Goal: Information Seeking & Learning: Learn about a topic

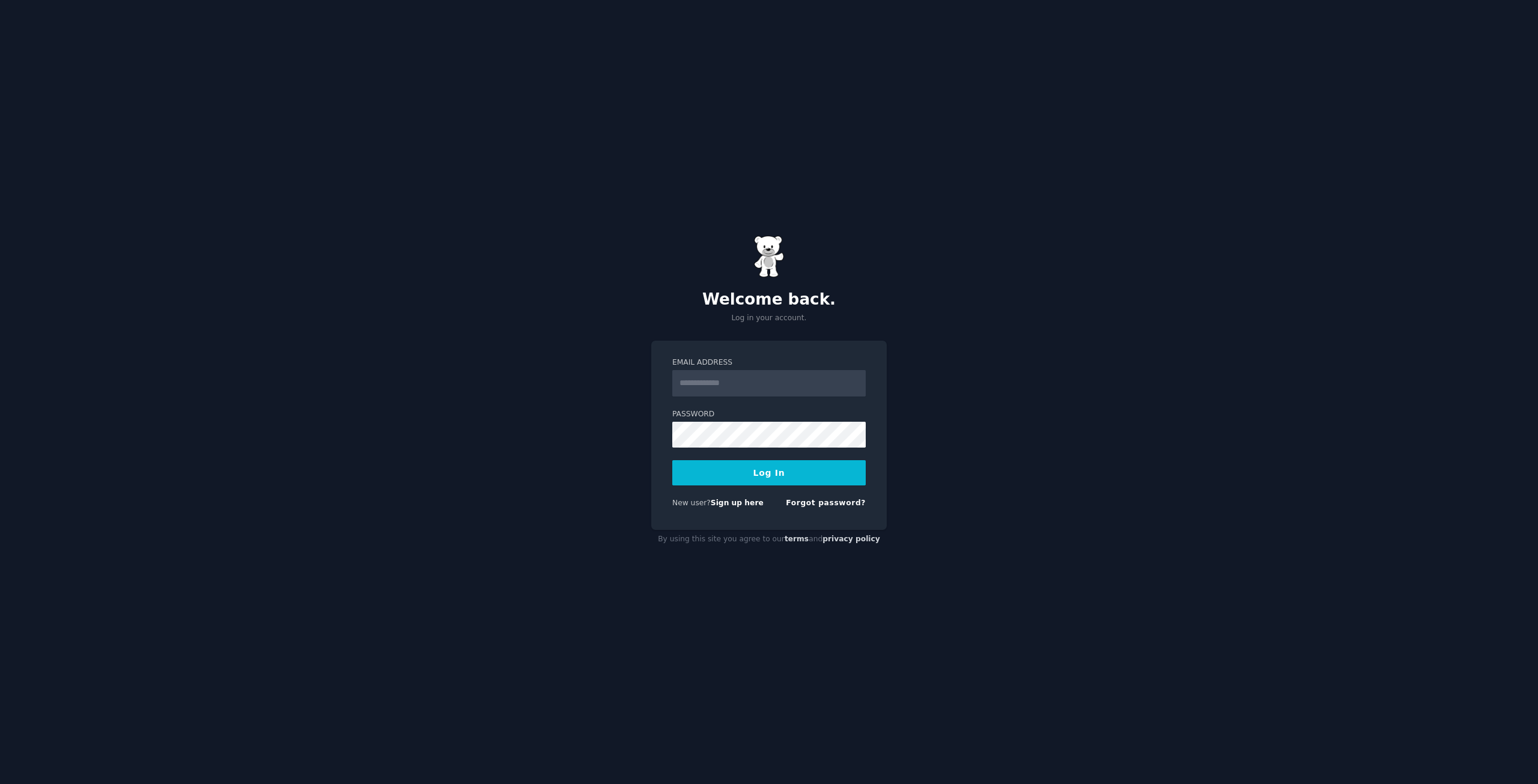
click at [748, 373] on input "Email Address" at bounding box center [769, 383] width 194 height 27
type input "*"
type input "**********"
click at [673, 460] on button "Log In" at bounding box center [769, 473] width 194 height 26
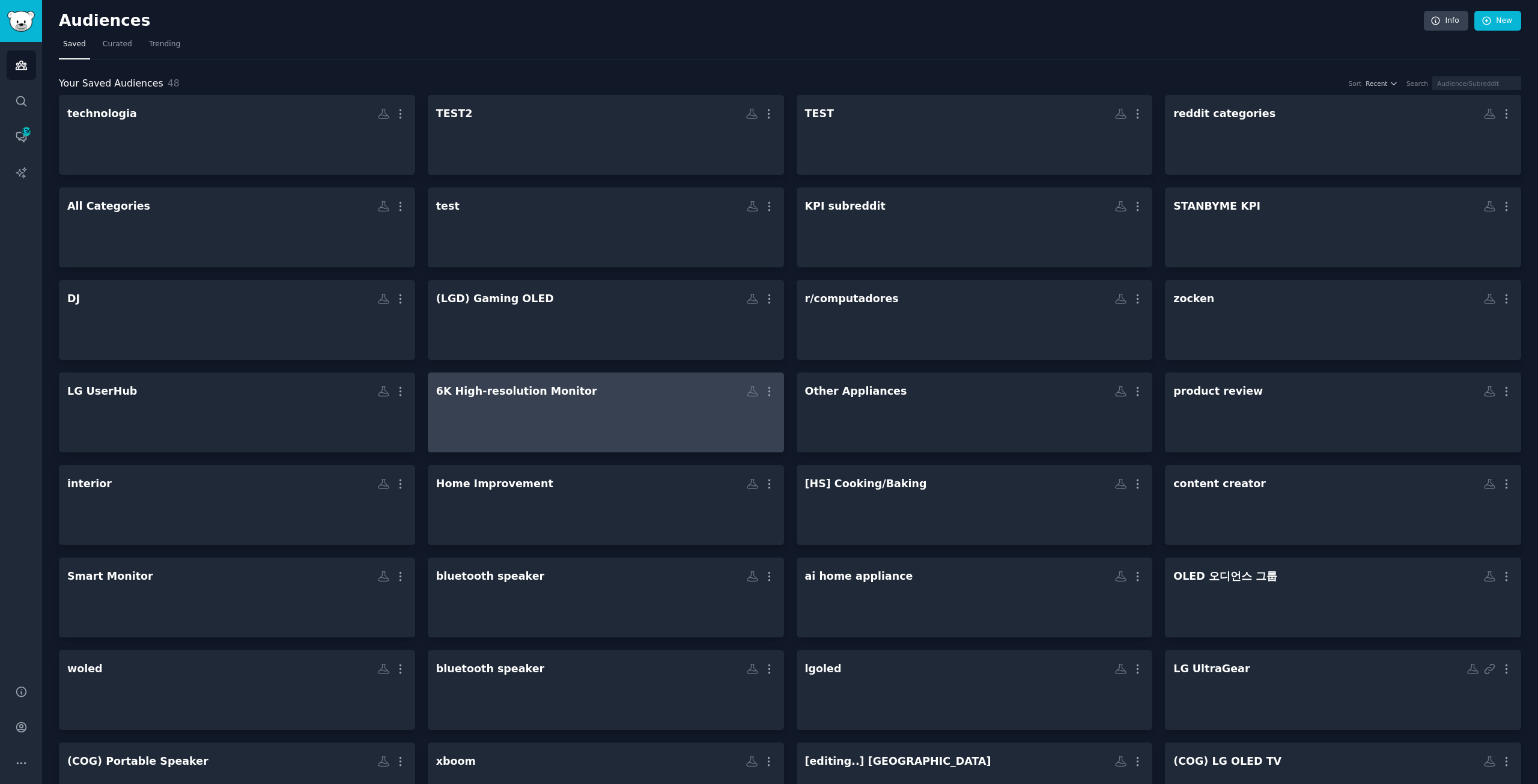
click at [533, 426] on div at bounding box center [607, 423] width 340 height 42
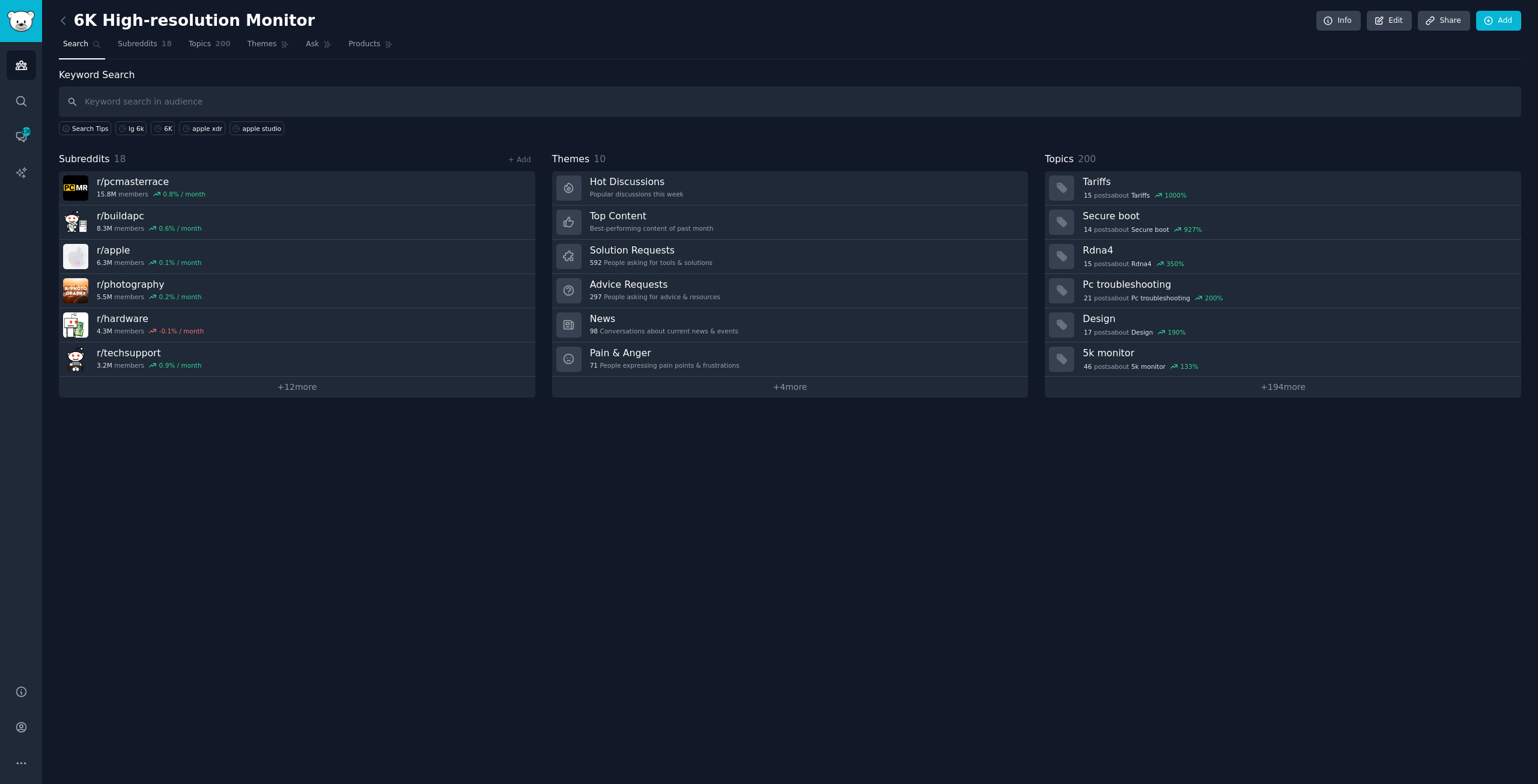
click at [102, 507] on div "6K High-resolution Monitor Info Edit Share Add Search Subreddits 18 Topics 200 …" at bounding box center [790, 392] width 1497 height 784
click at [915, 528] on div "6K High-resolution Monitor Info Edit Share Add Search Subreddits 18 Topics 200 …" at bounding box center [790, 392] width 1497 height 784
click at [618, 611] on div "6K High-resolution Monitor Info Edit Share Add Search Subreddits 18 Topics 200 …" at bounding box center [790, 392] width 1497 height 784
click at [734, 601] on div "6K High-resolution Monitor Info Edit Share Add Search Subreddits 18 Topics 200 …" at bounding box center [790, 392] width 1497 height 784
click at [160, 93] on input "text" at bounding box center [790, 102] width 1462 height 31
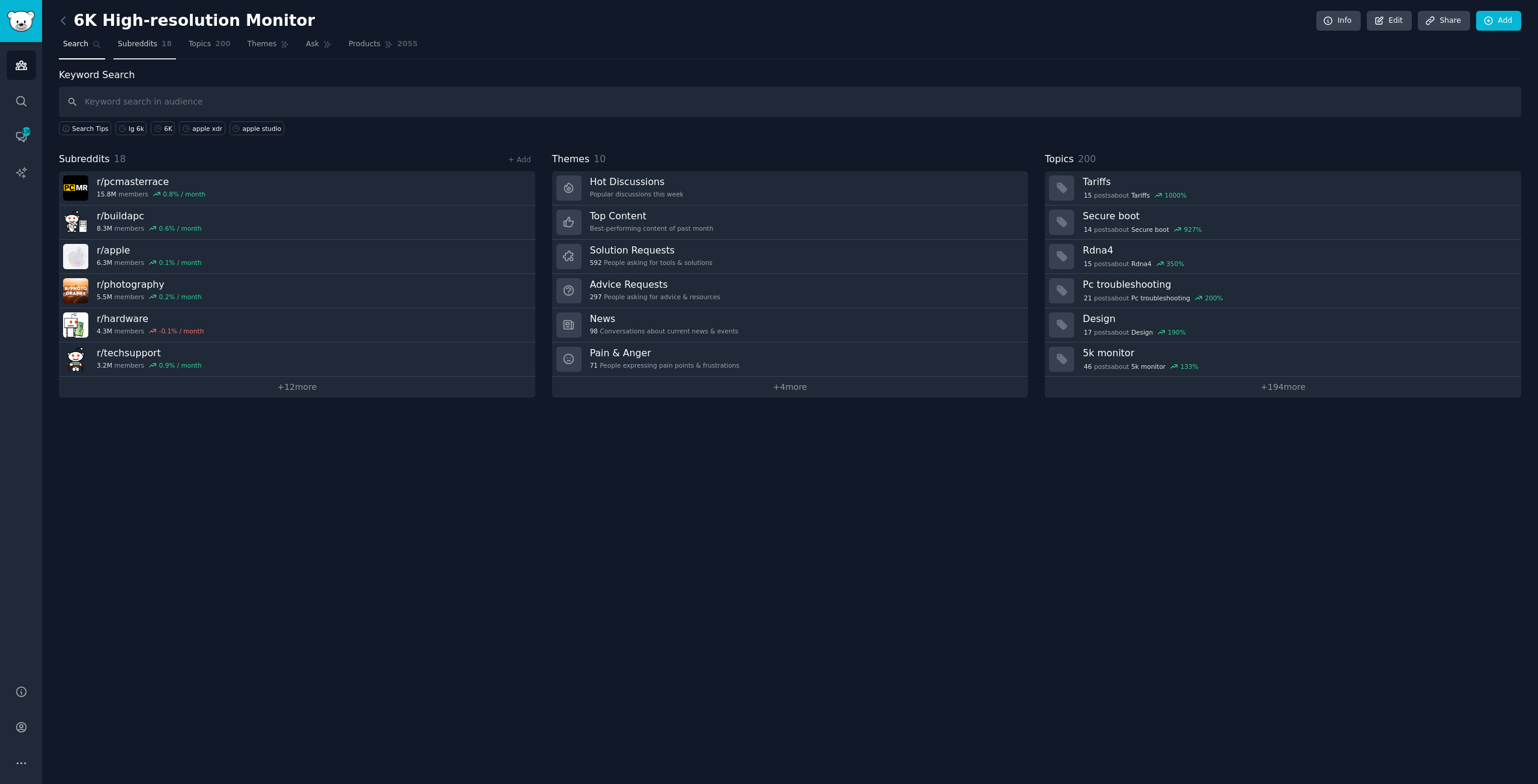
click at [149, 43] on span "Subreddits" at bounding box center [137, 44] width 40 height 11
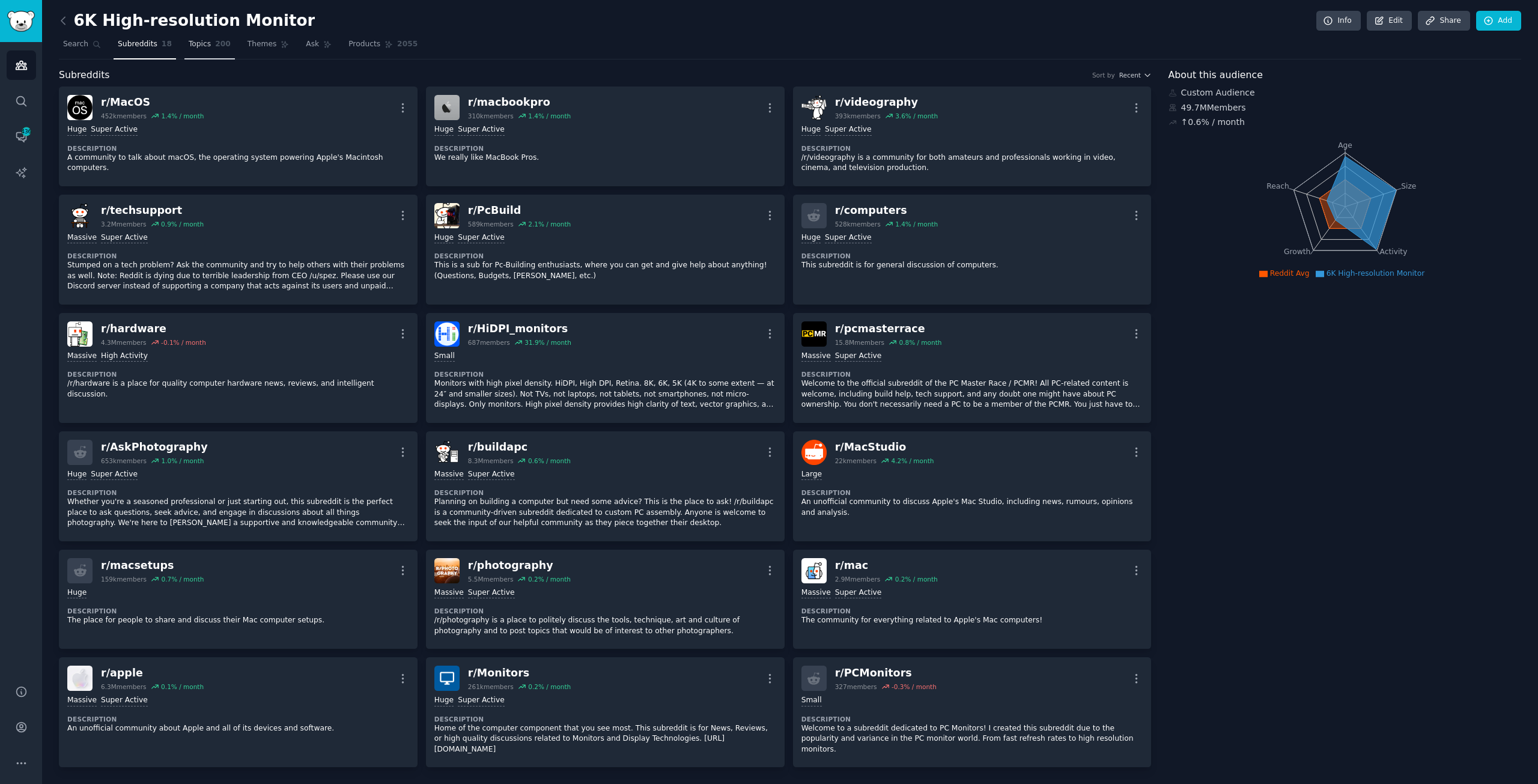
click at [189, 39] on span "Topics" at bounding box center [200, 44] width 23 height 11
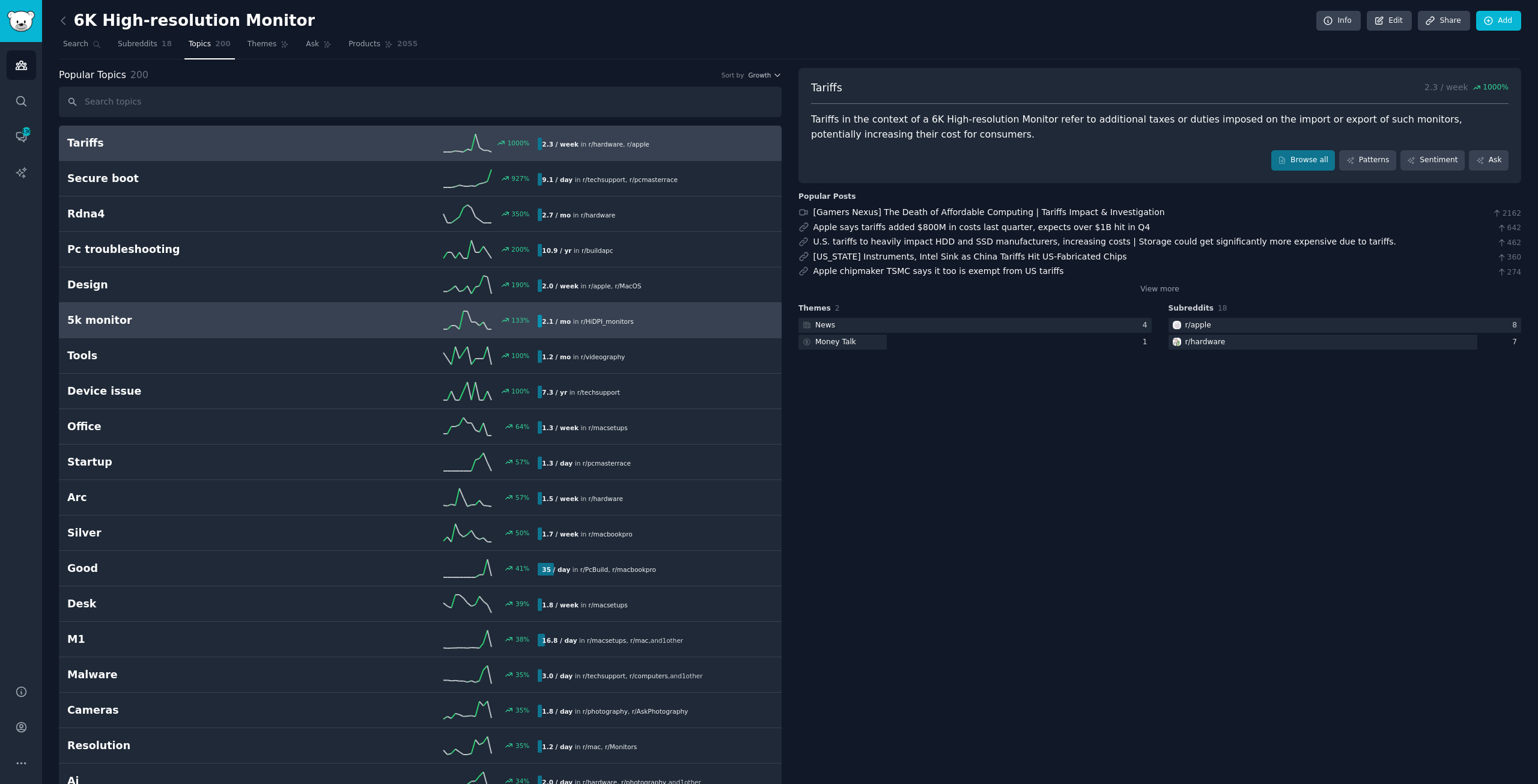
click at [269, 320] on h2 "5k monitor" at bounding box center [185, 320] width 235 height 15
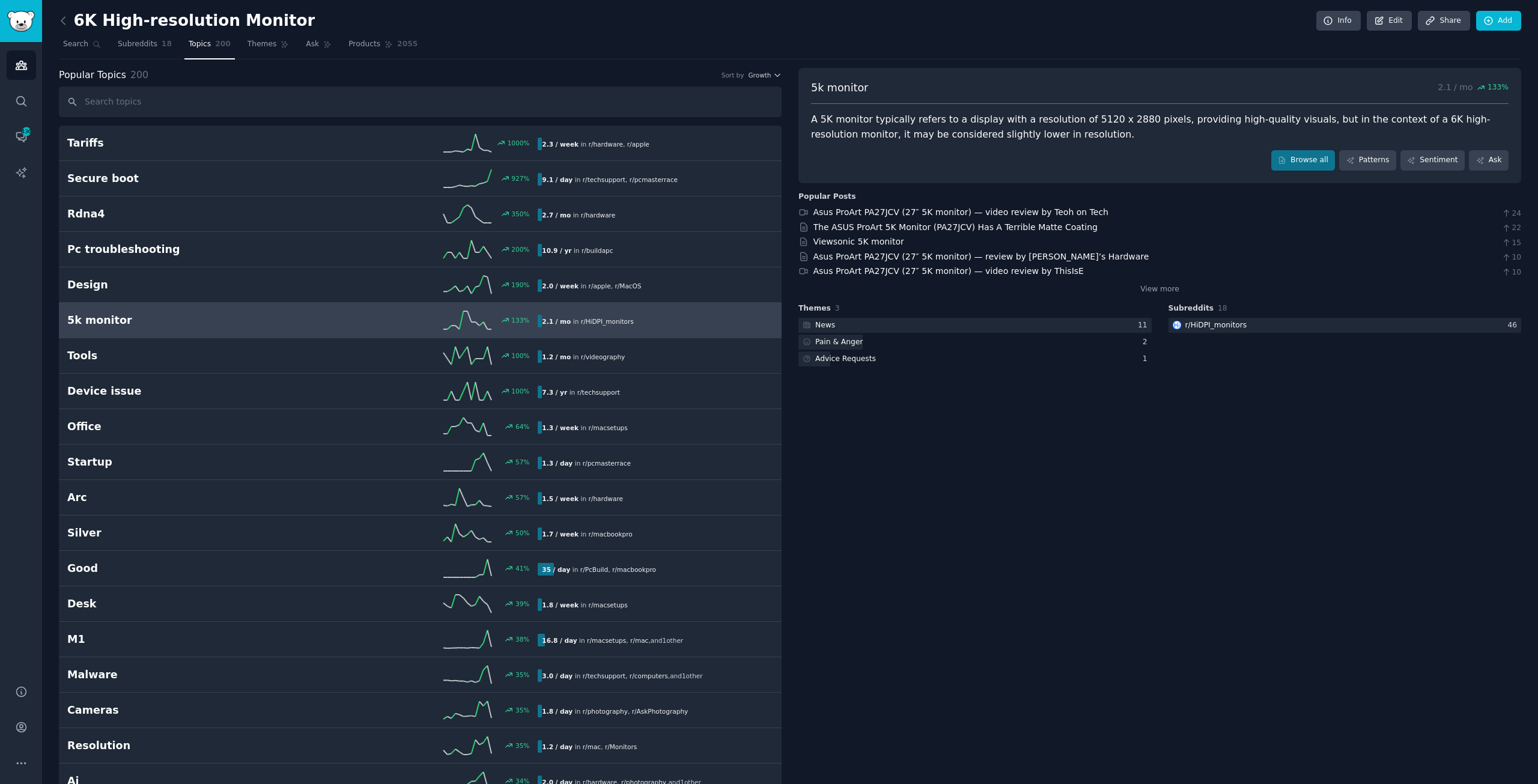
click at [68, 46] on span "Search" at bounding box center [76, 44] width 26 height 11
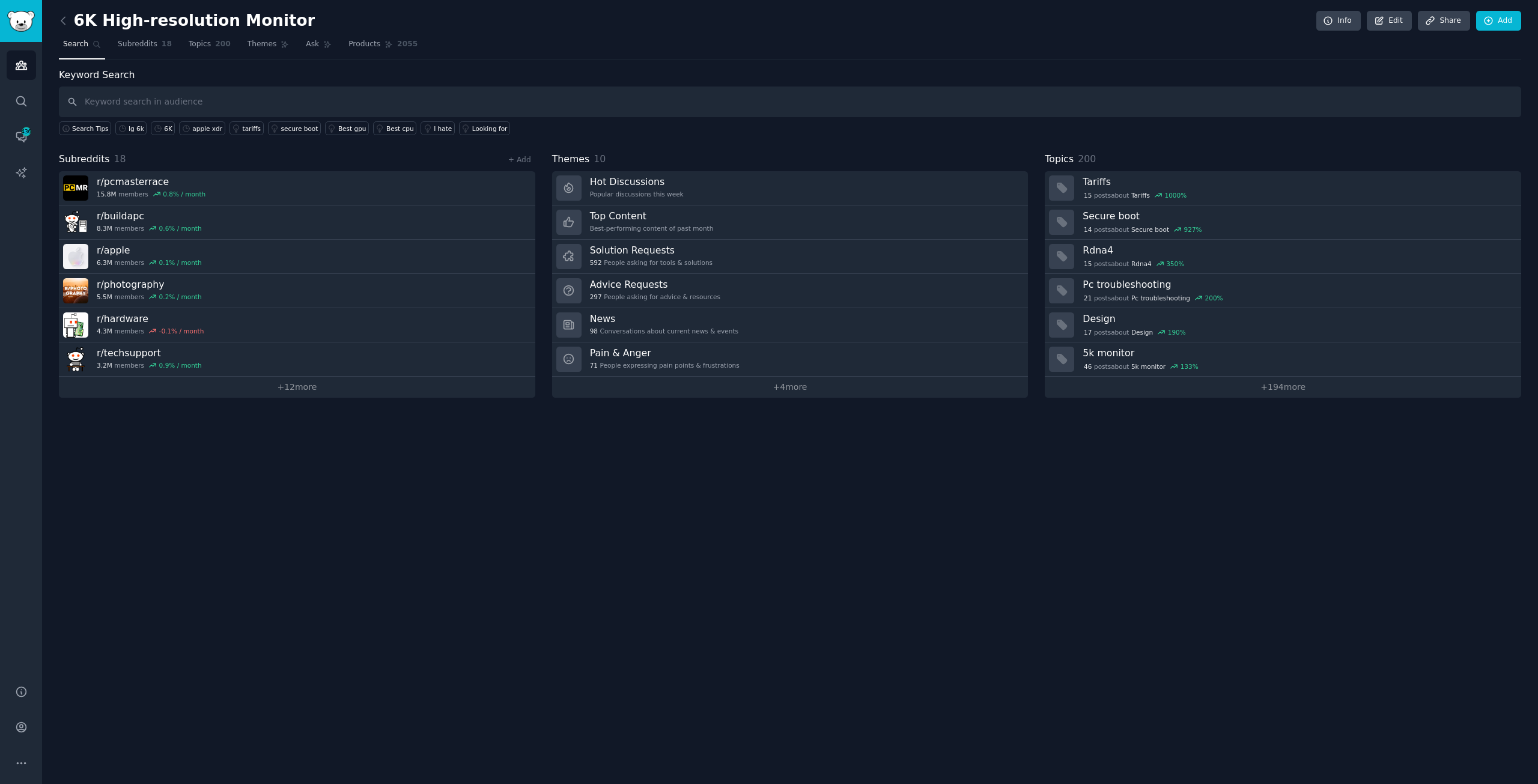
click at [143, 102] on input "text" at bounding box center [790, 102] width 1462 height 31
click at [157, 96] on input "text" at bounding box center [790, 102] width 1462 height 31
click at [189, 40] on span "Topics" at bounding box center [200, 44] width 23 height 11
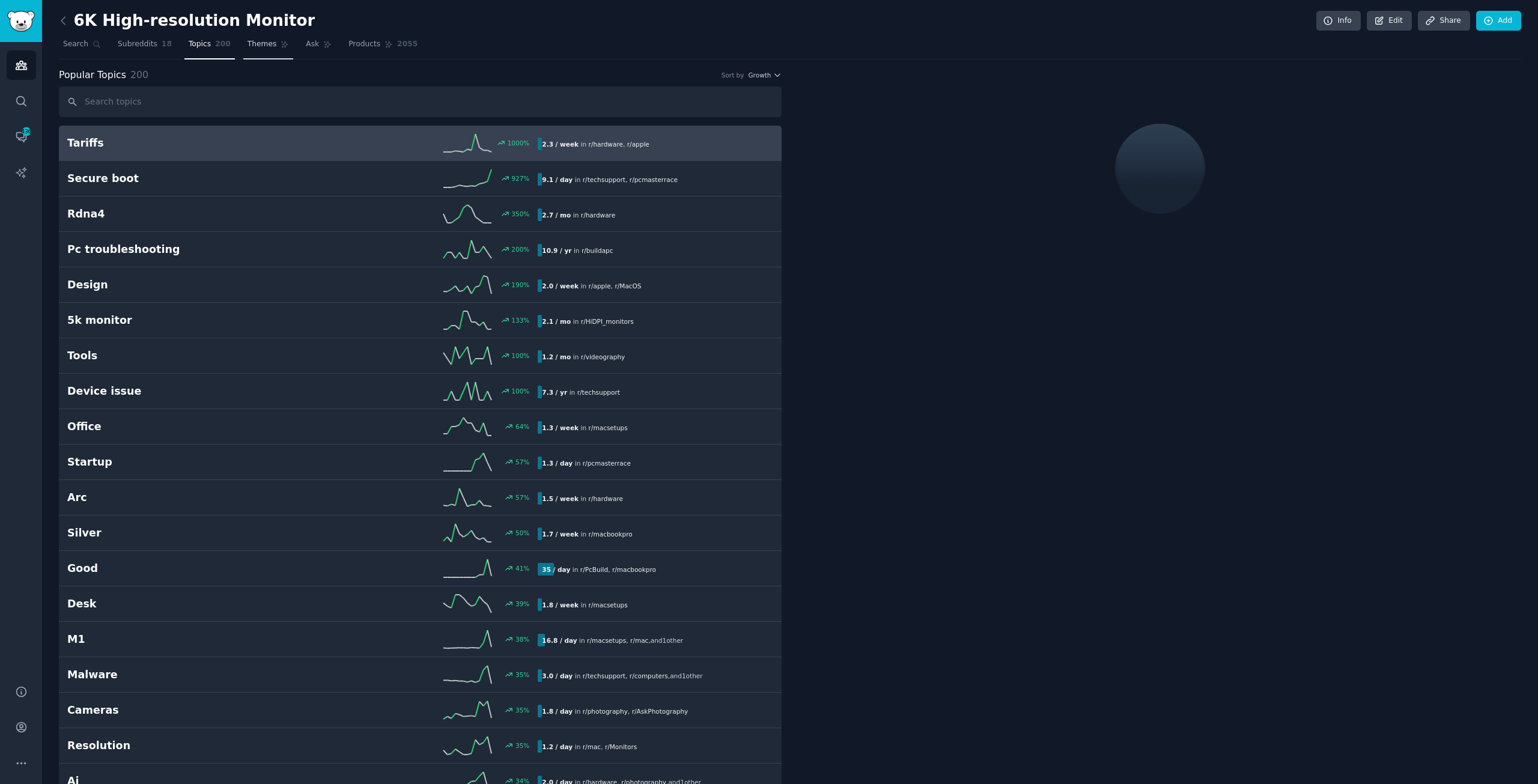
click at [256, 42] on span "Themes" at bounding box center [263, 44] width 30 height 11
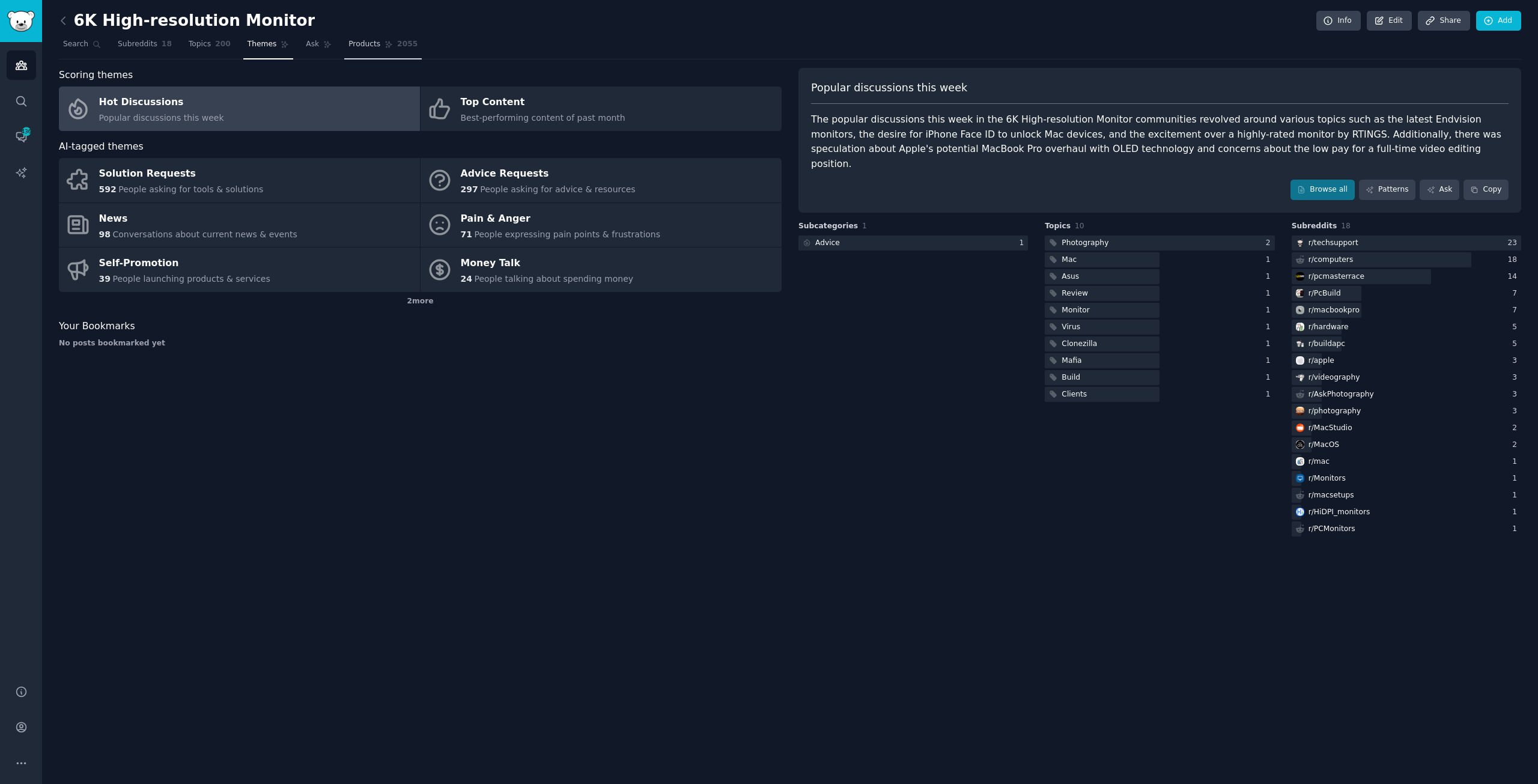
click at [349, 41] on span "Products" at bounding box center [364, 44] width 32 height 11
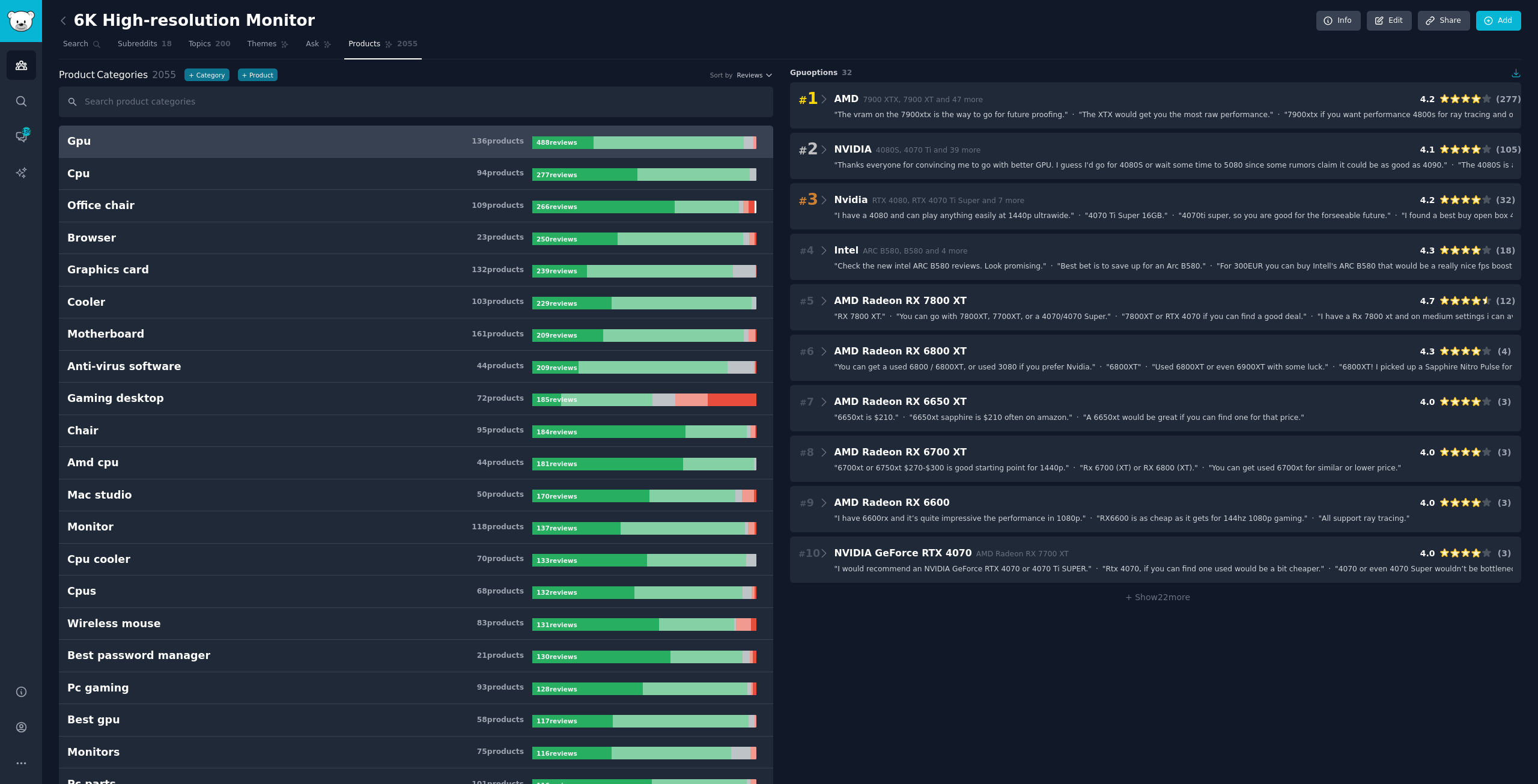
click at [286, 98] on input "text" at bounding box center [416, 102] width 714 height 31
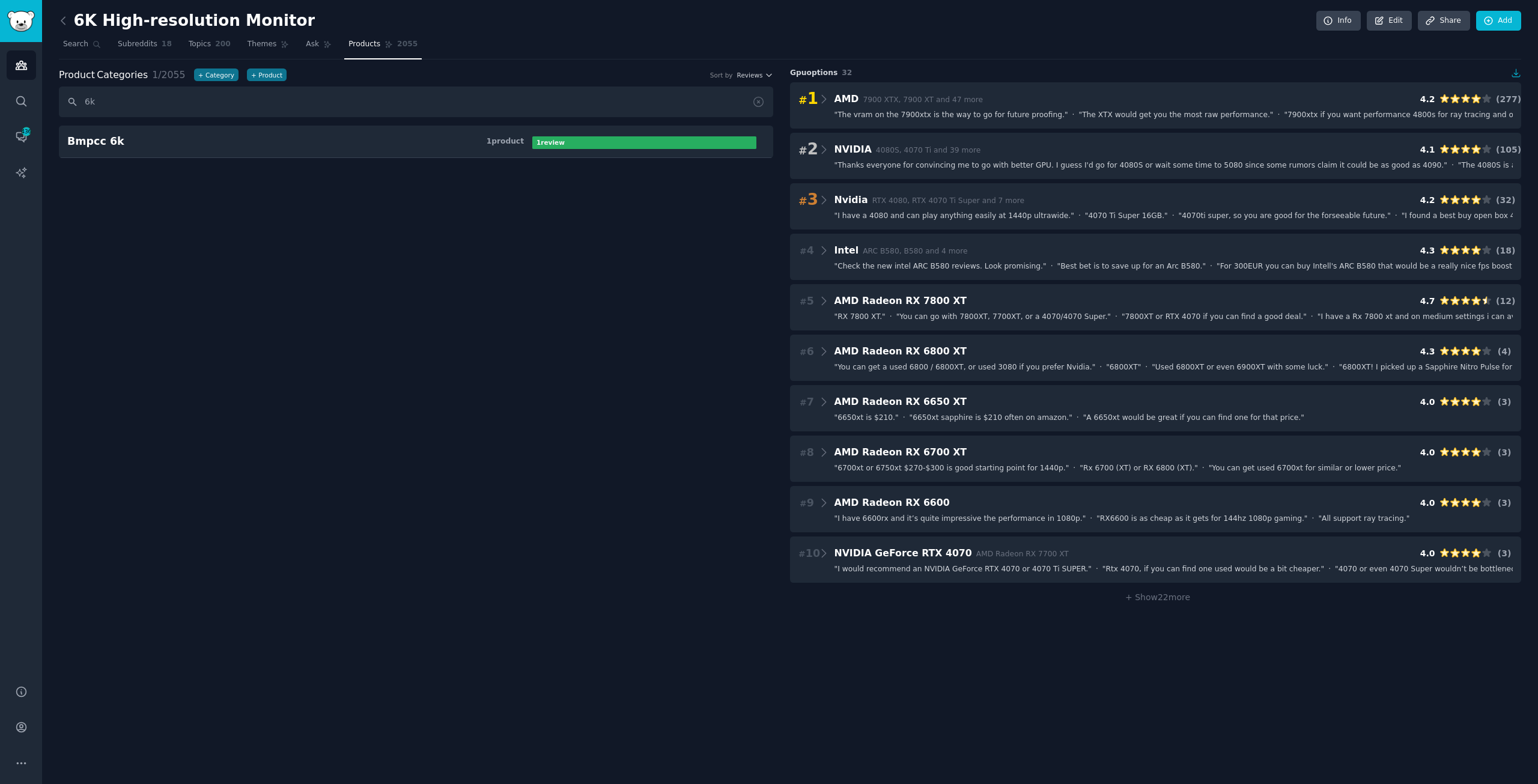
type input "6k"
click at [79, 43] on span "Search" at bounding box center [76, 44] width 26 height 11
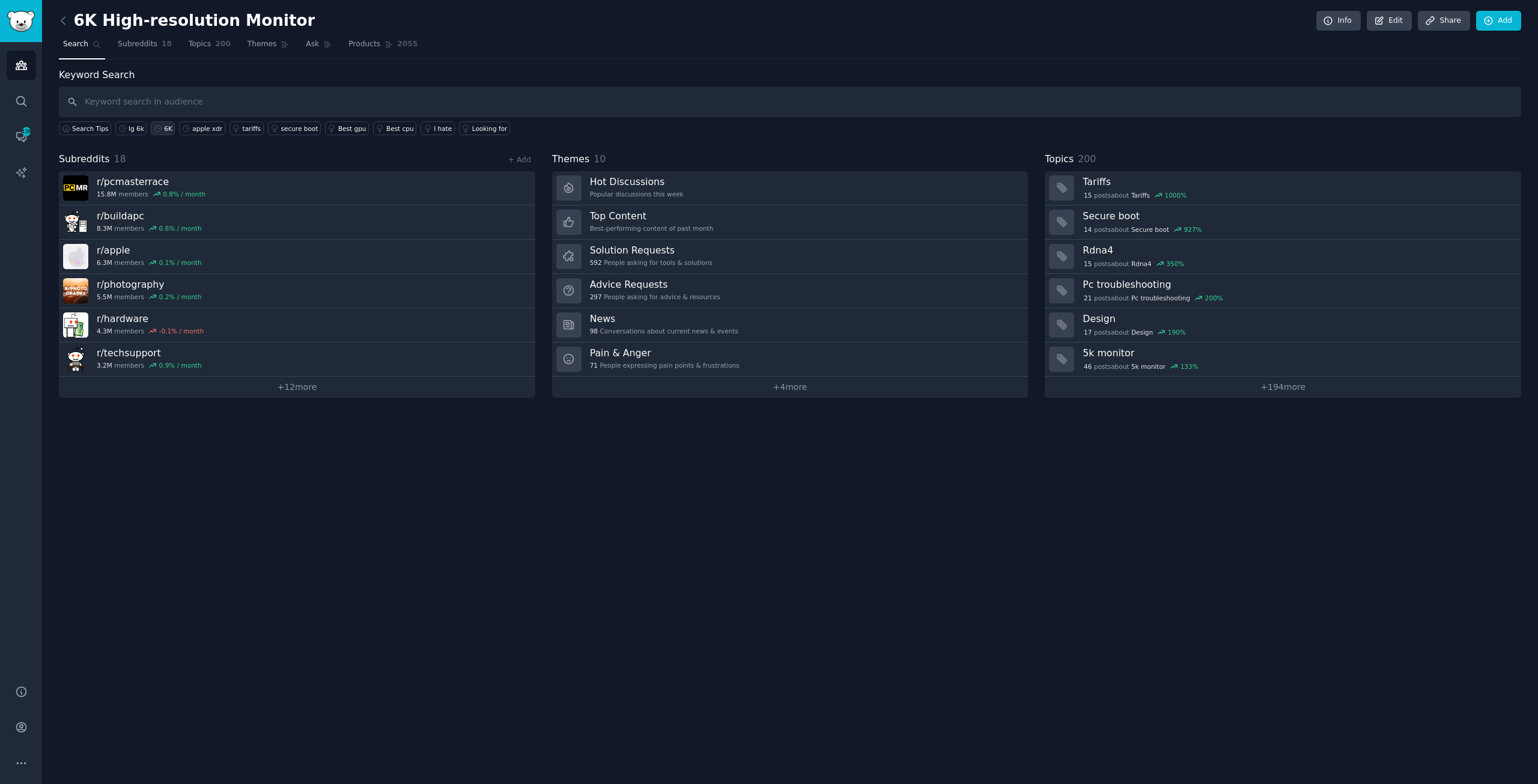
click at [157, 127] on link "6K" at bounding box center [163, 128] width 24 height 14
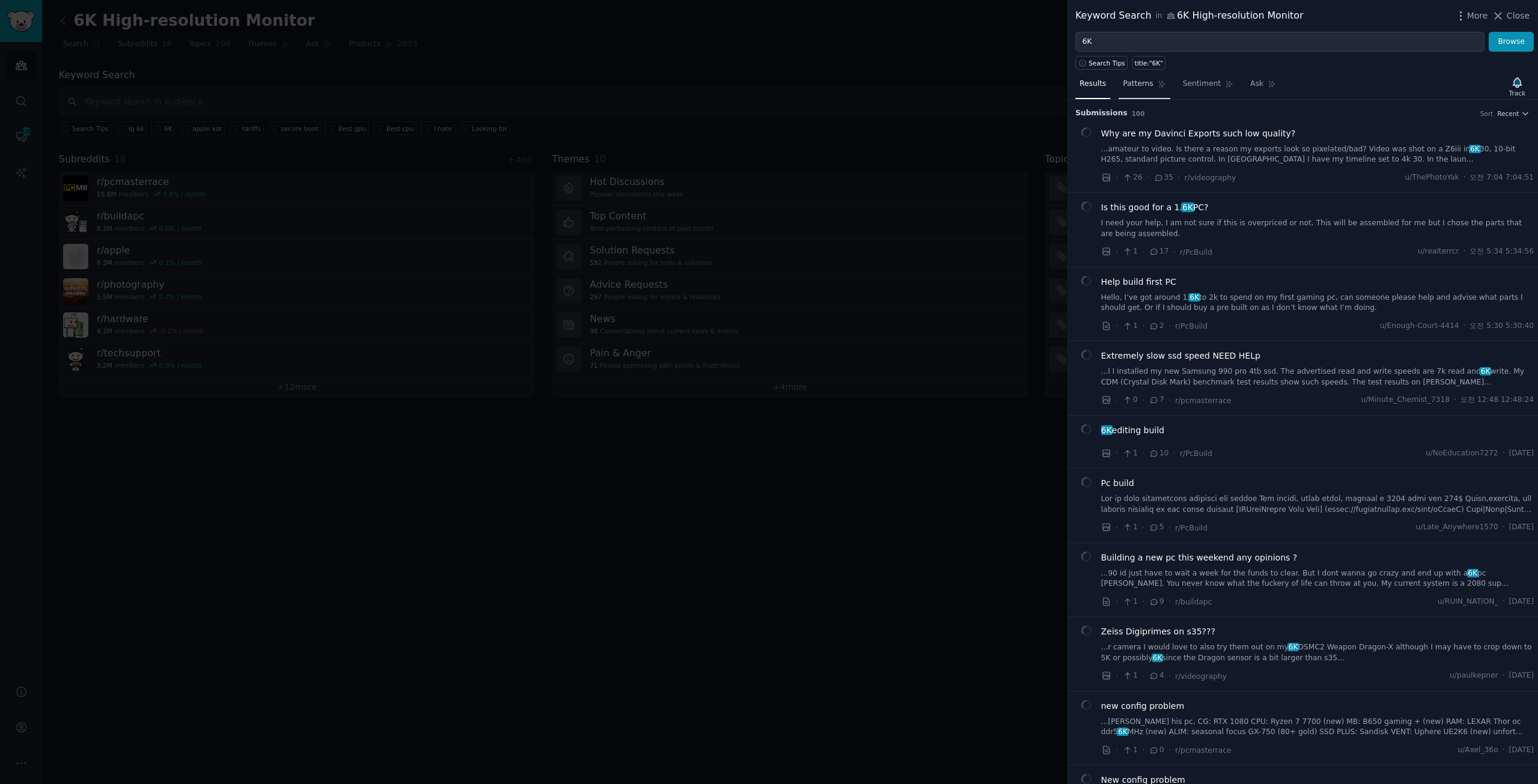
click at [1158, 84] on icon at bounding box center [1162, 84] width 9 height 9
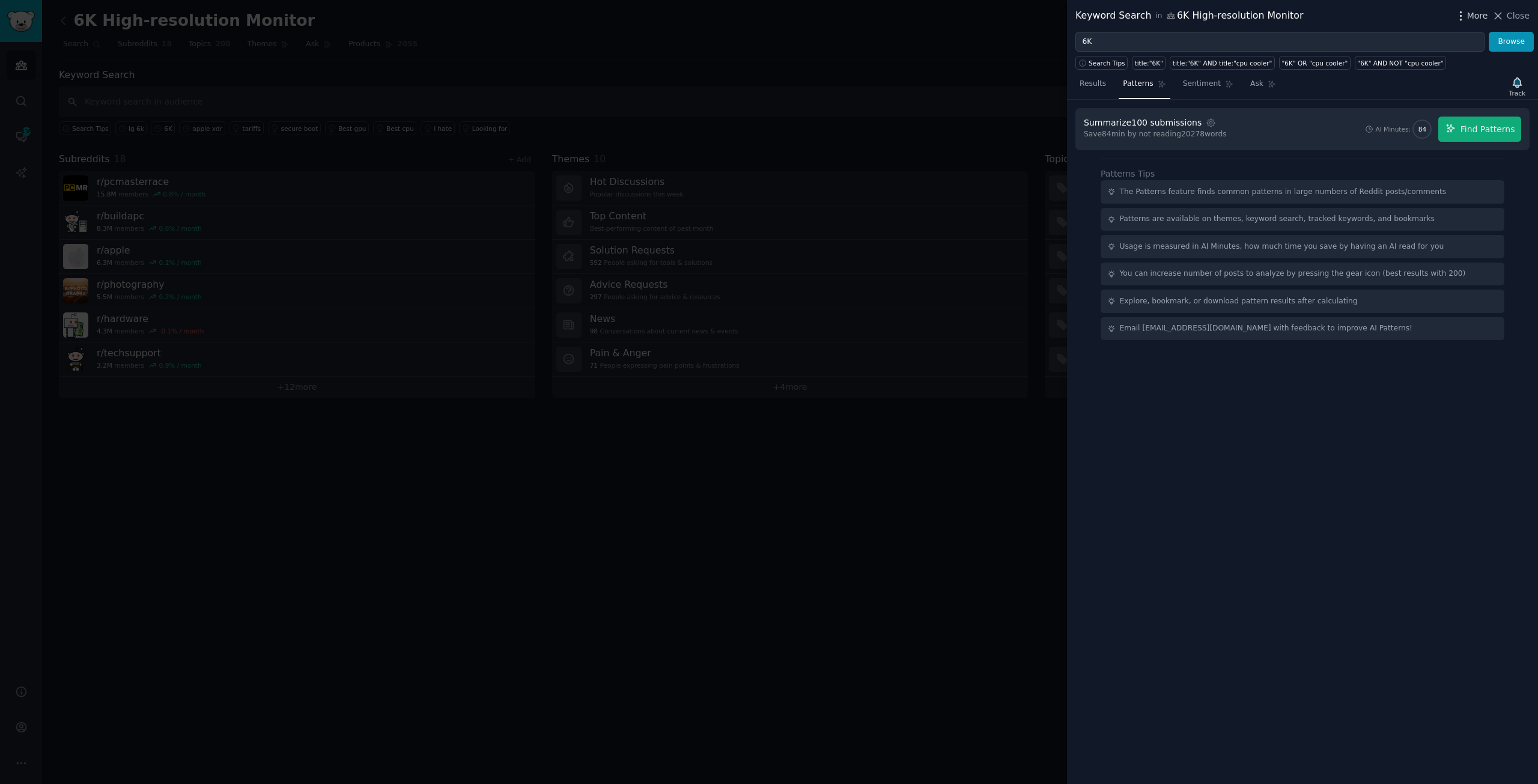
click at [1483, 14] on span "More" at bounding box center [1477, 16] width 21 height 13
click at [1305, 46] on icon at bounding box center [1309, 49] width 13 height 13
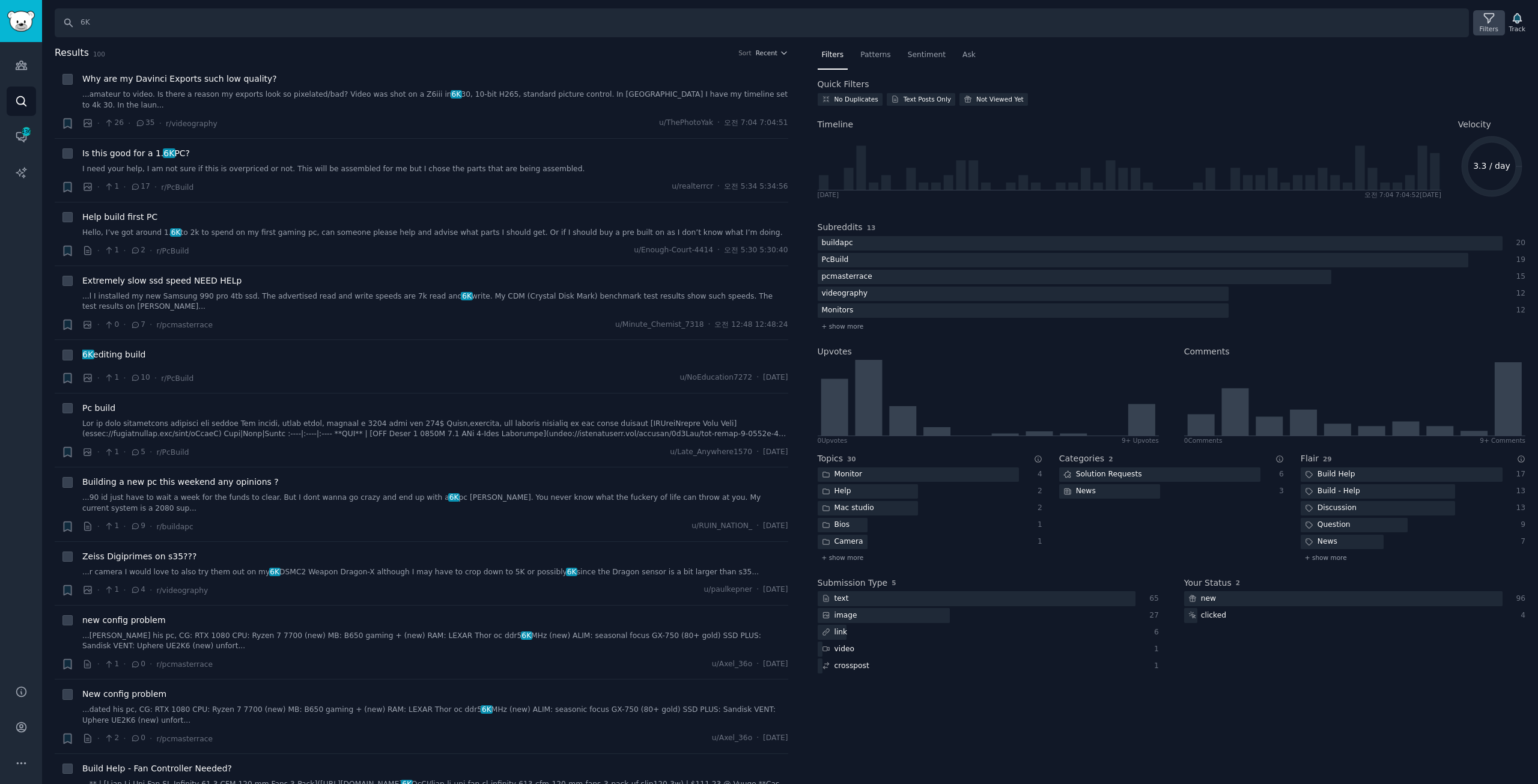
click at [1486, 21] on icon at bounding box center [1489, 18] width 13 height 13
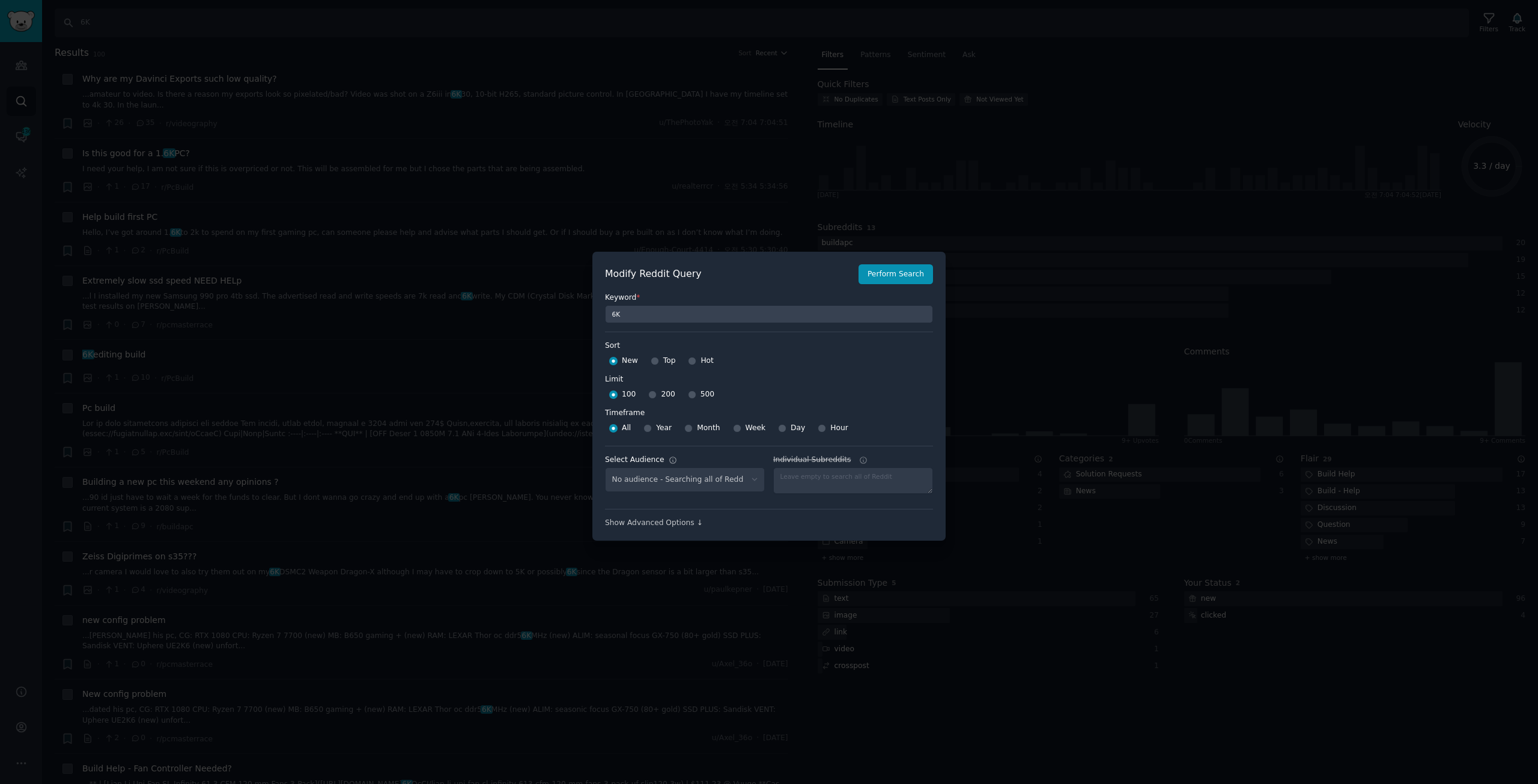
click at [688, 399] on div at bounding box center [691, 394] width 9 height 11
click at [688, 398] on div at bounding box center [691, 394] width 9 height 11
select select "7700d36986"
click at [688, 390] on div at bounding box center [691, 394] width 9 height 11
click at [688, 392] on input "500" at bounding box center [691, 394] width 9 height 9
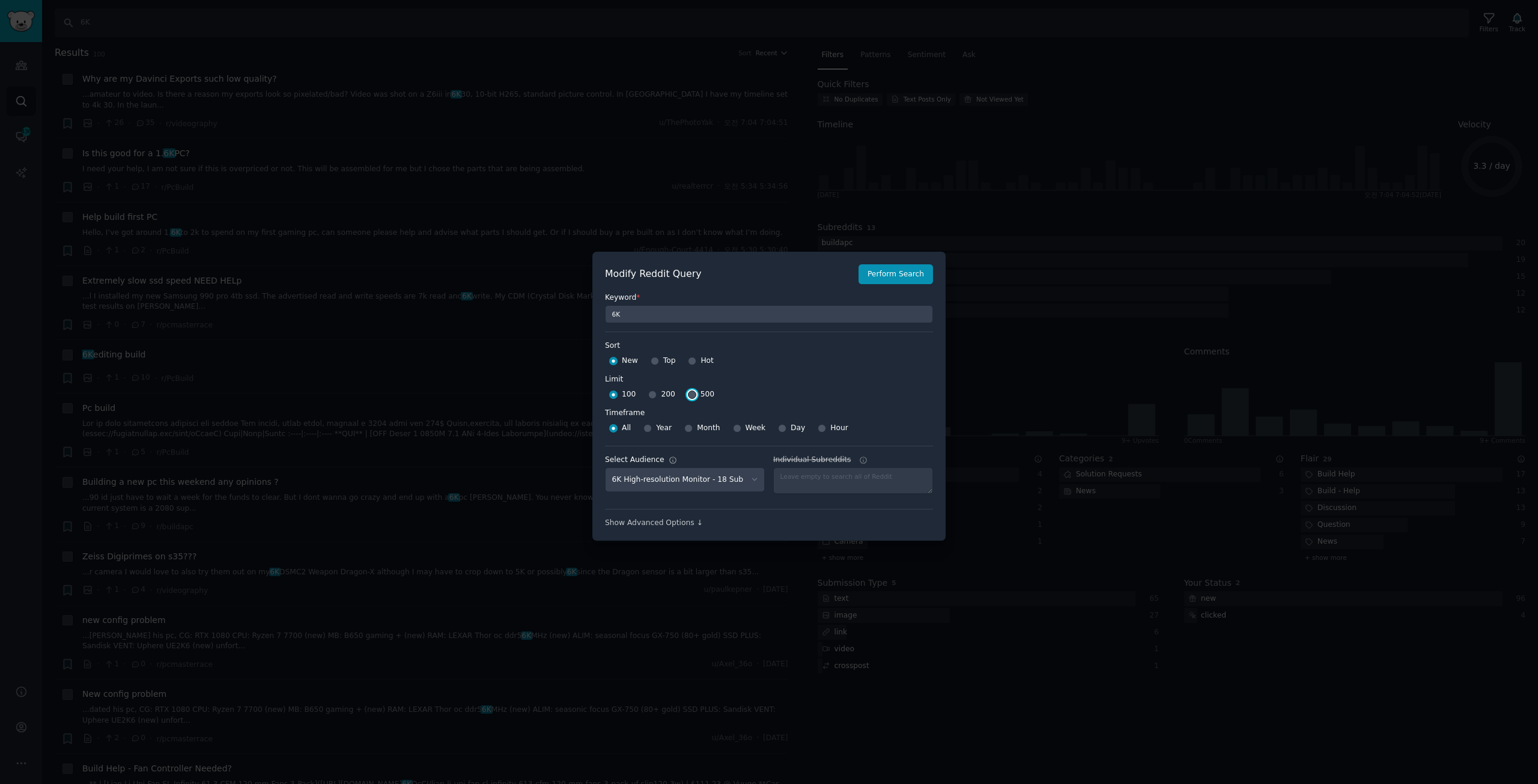
radio input "true"
click at [910, 282] on button "Perform Search" at bounding box center [895, 274] width 74 height 21
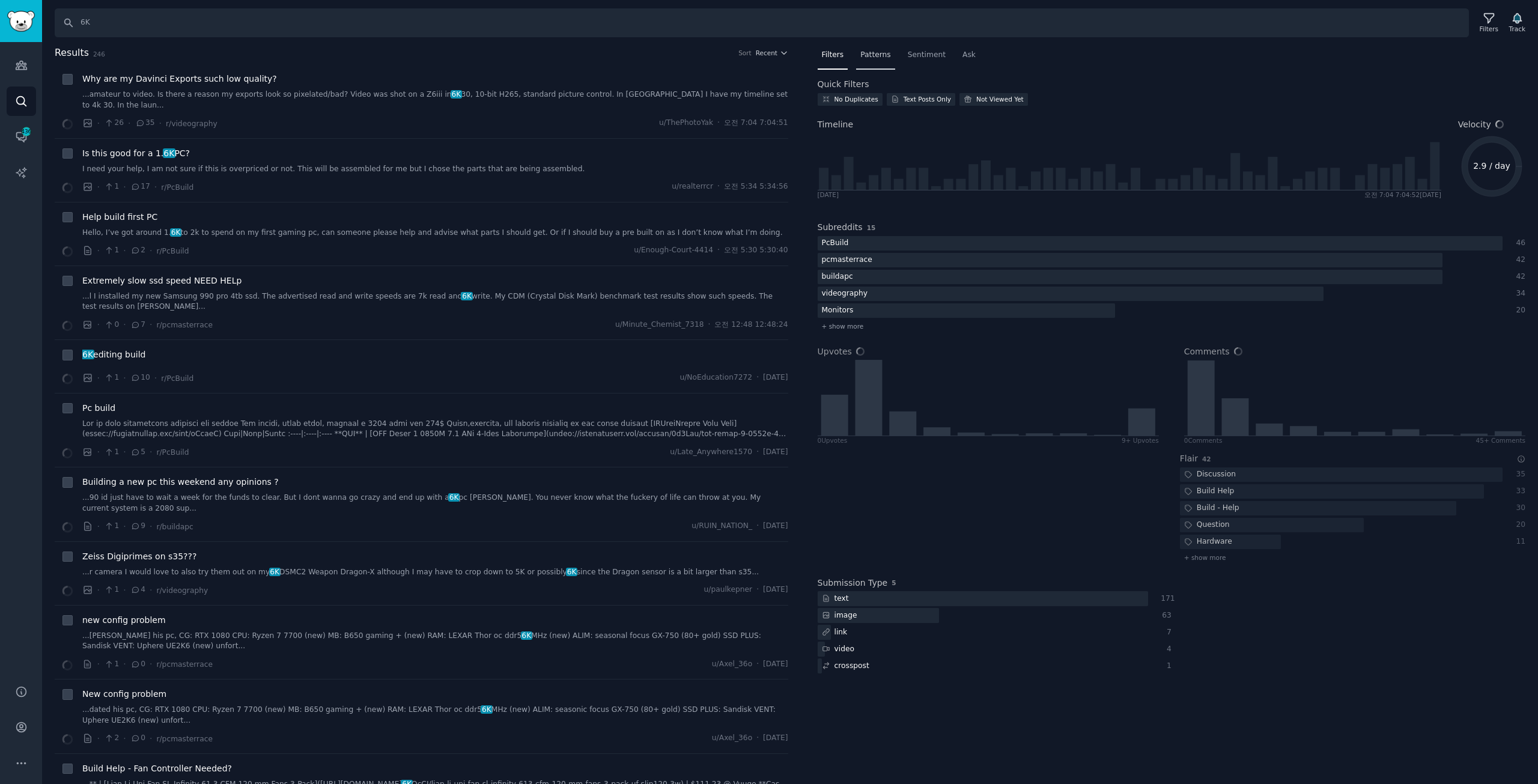
click at [870, 57] on span "Patterns" at bounding box center [875, 54] width 30 height 11
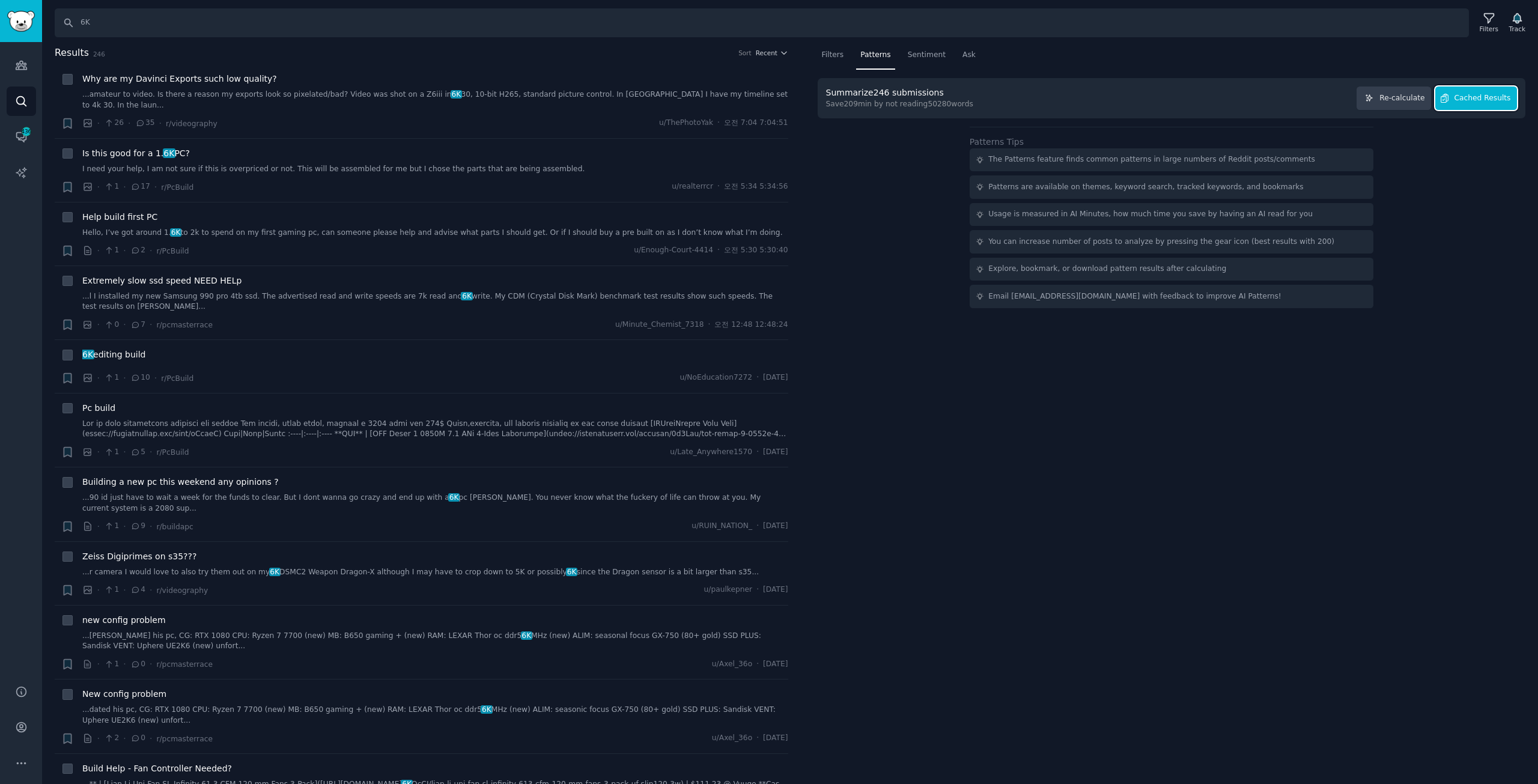
click at [1469, 94] on span "Cached Results" at bounding box center [1483, 98] width 56 height 11
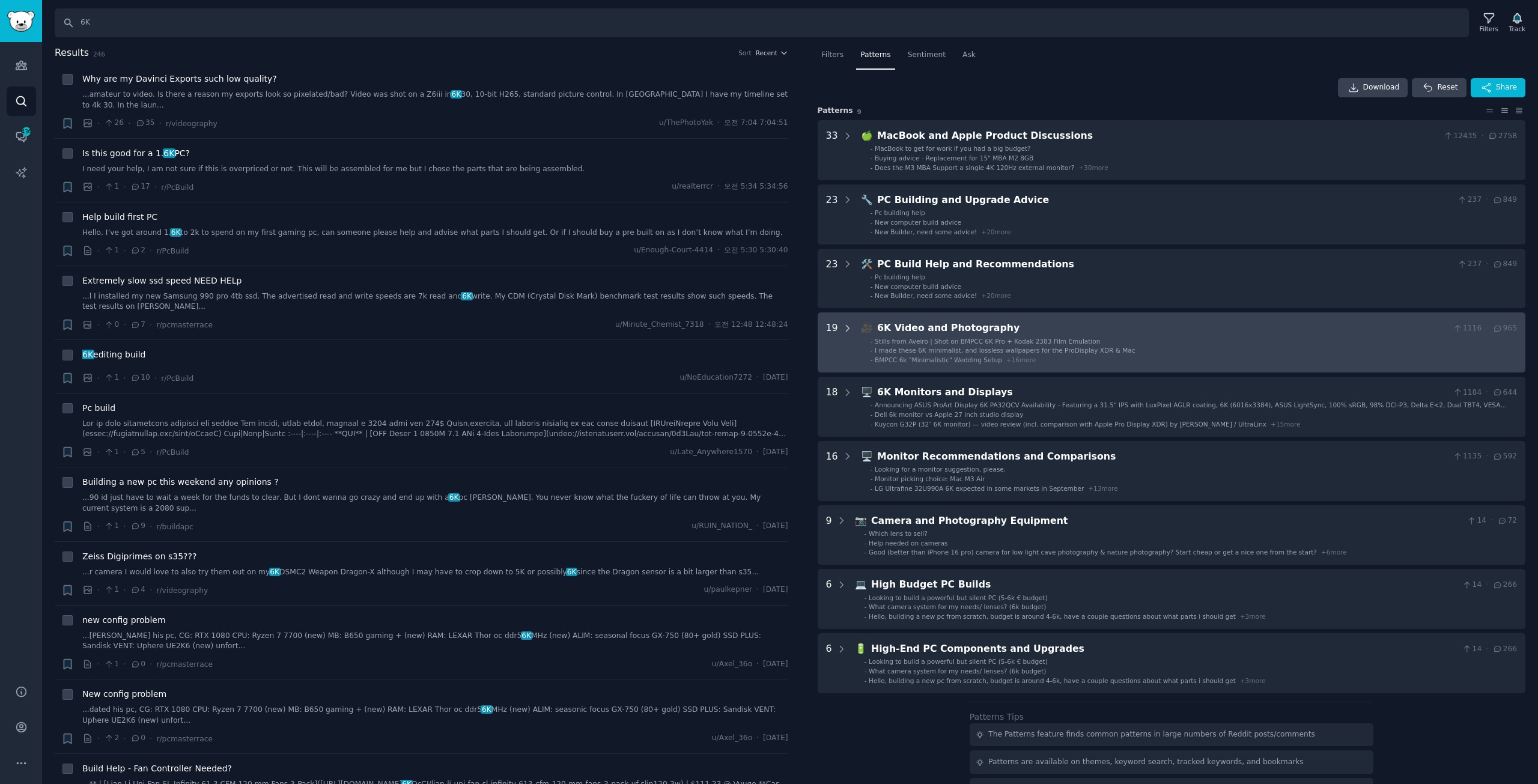
click at [843, 326] on icon at bounding box center [848, 328] width 11 height 11
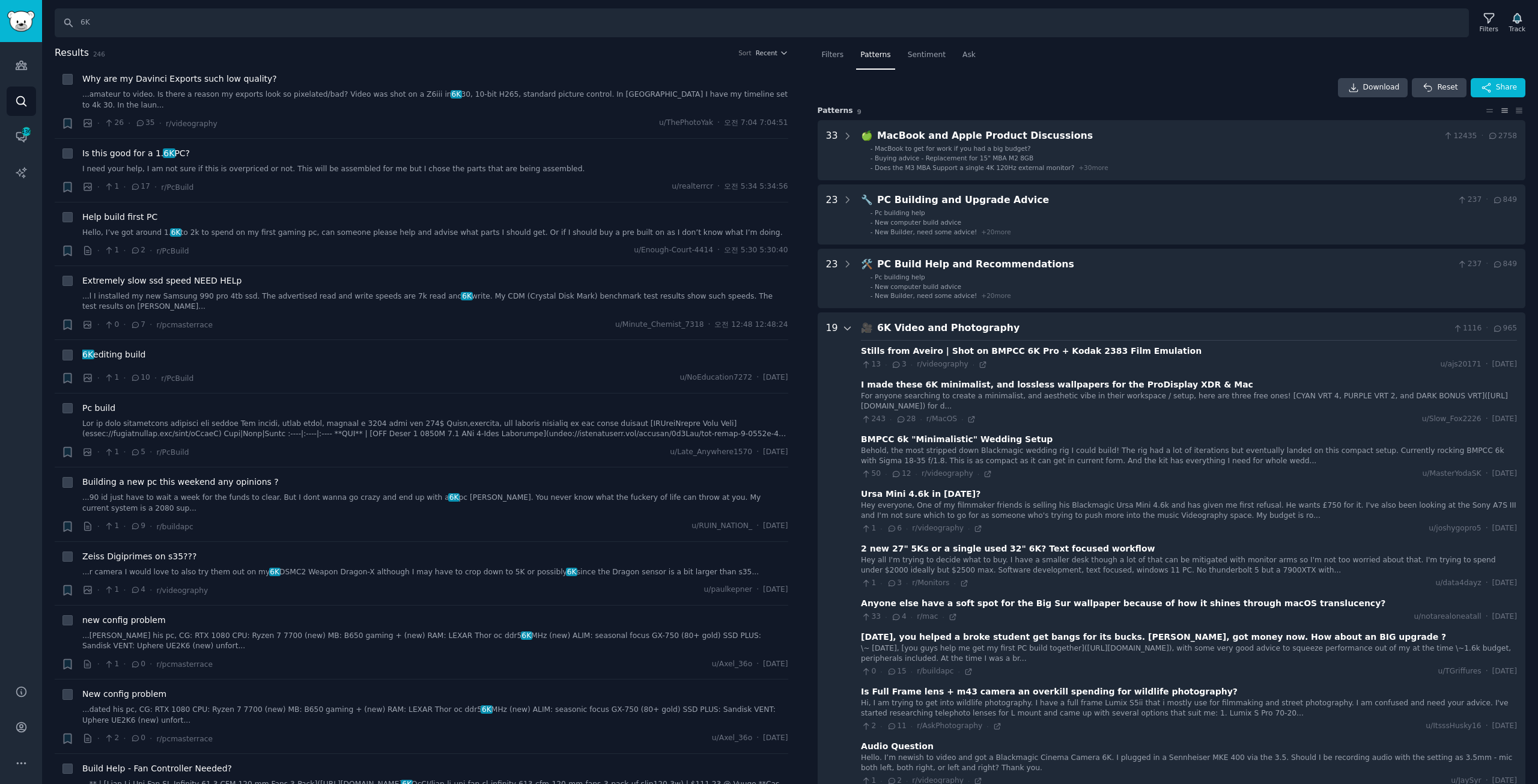
scroll to position [267, 0]
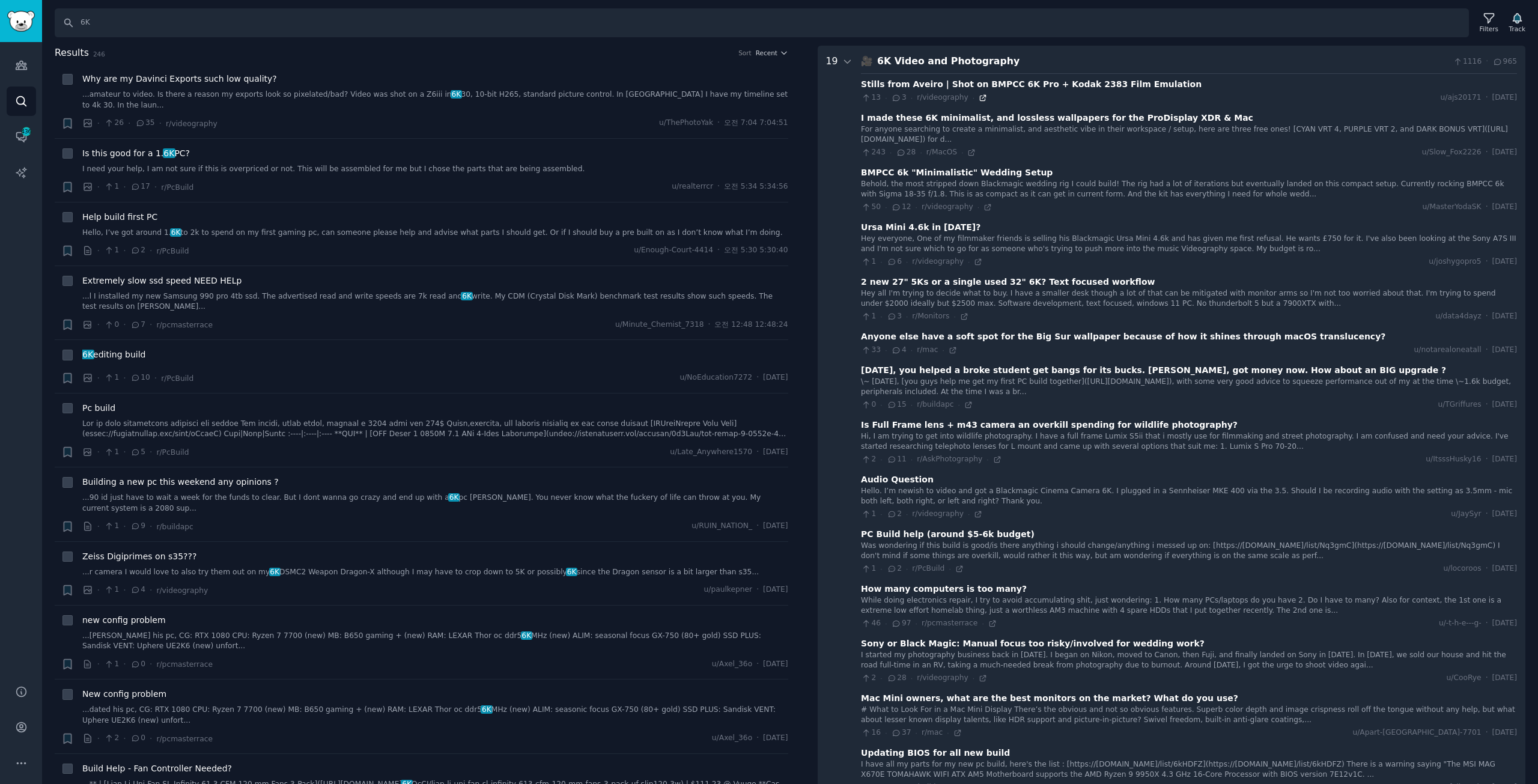
click at [981, 96] on icon at bounding box center [983, 97] width 5 height 5
click at [1022, 277] on div "2 new 27" 5Ks or a single used 32" 6K? Text focused workflow" at bounding box center [1008, 281] width 293 height 13
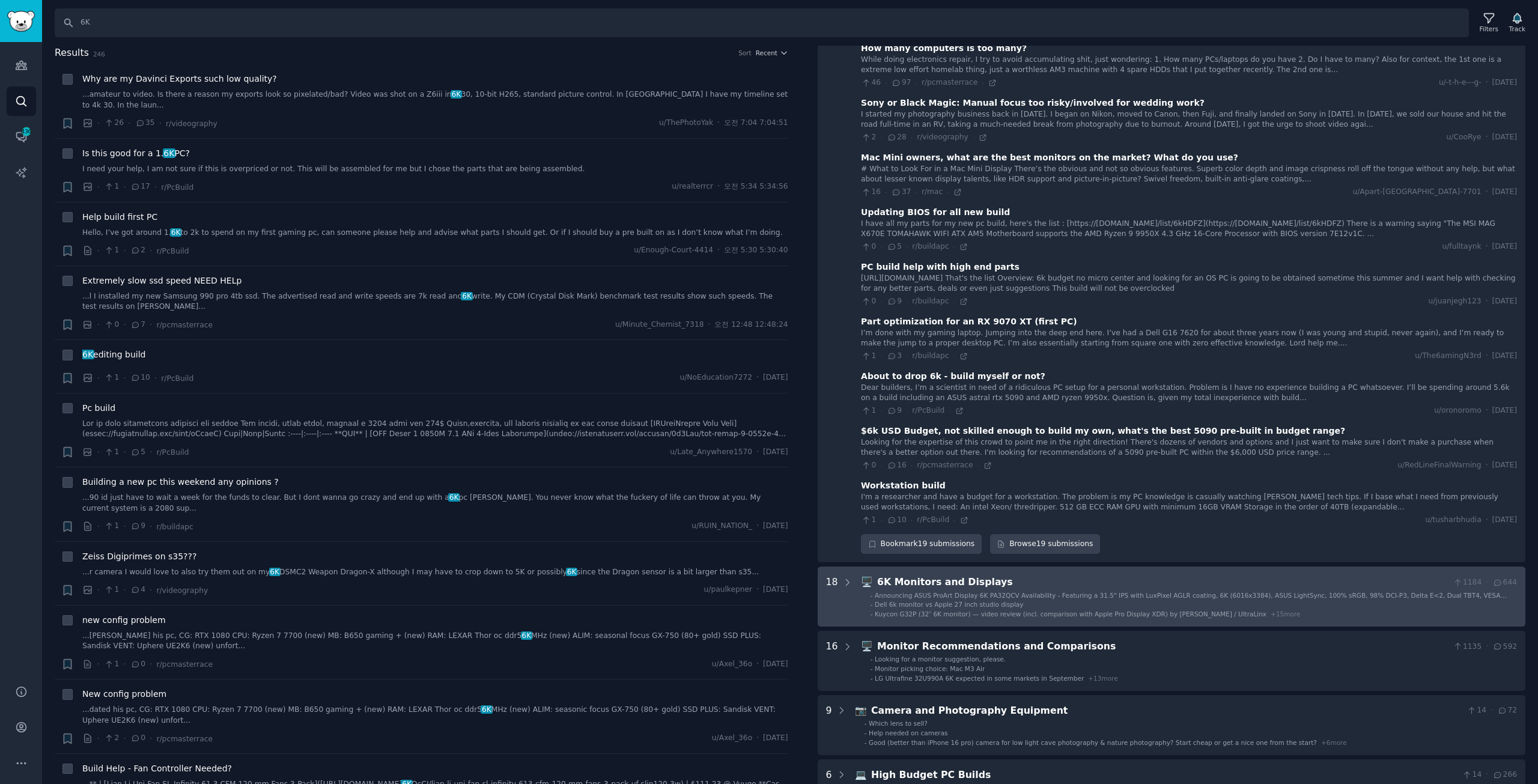
scroll to position [867, 0]
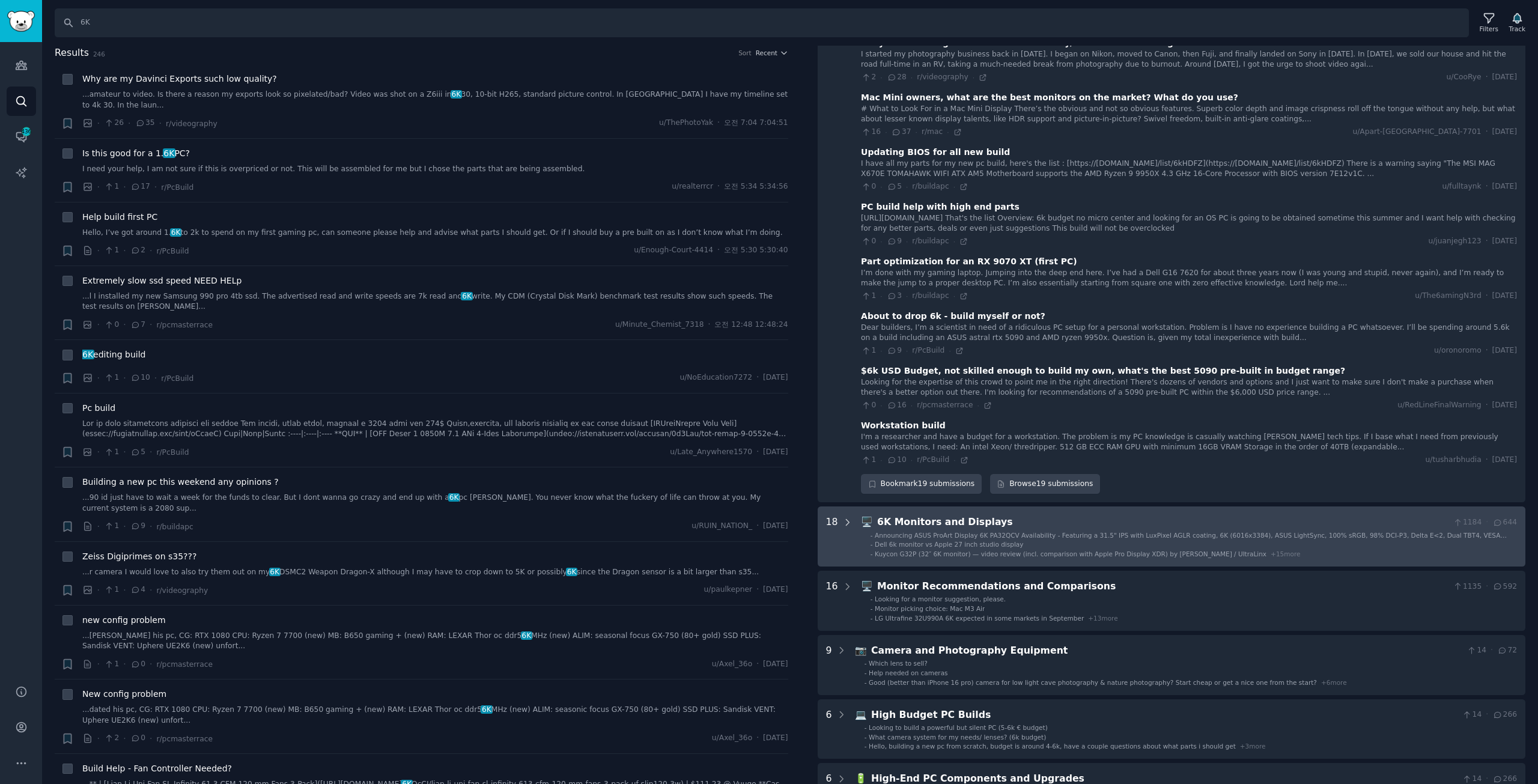
click at [846, 517] on icon at bounding box center [848, 522] width 11 height 11
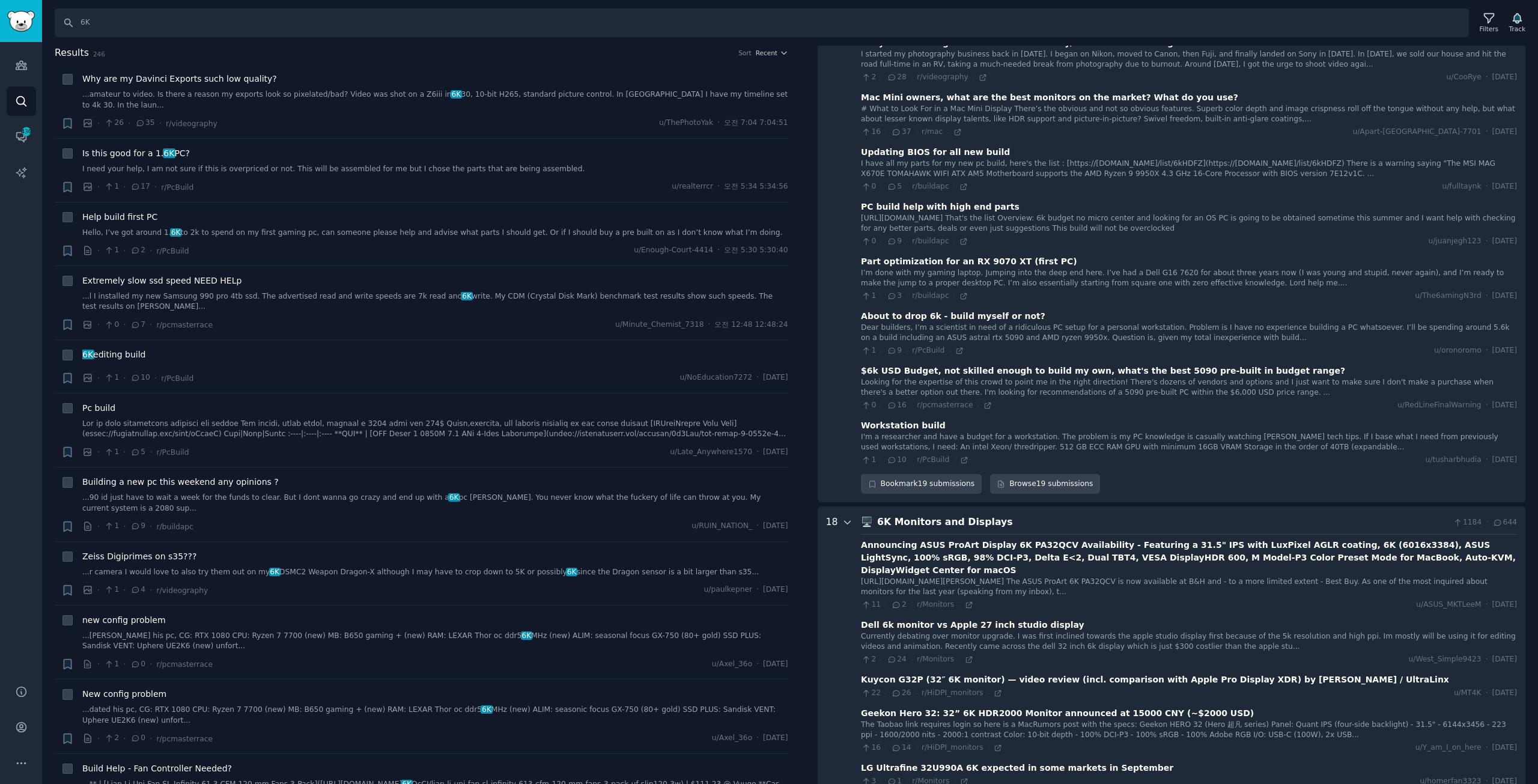
scroll to position [1327, 0]
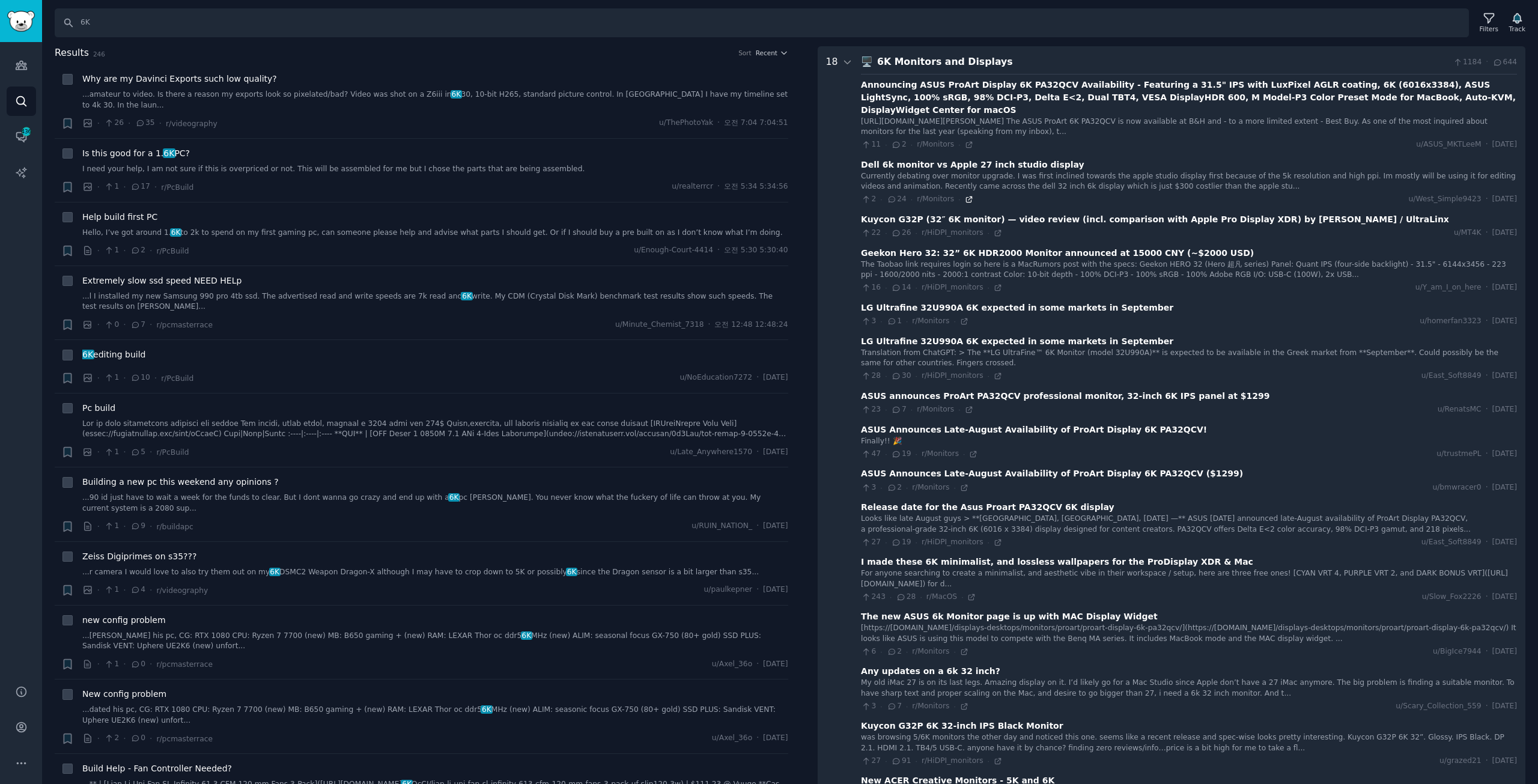
click at [966, 196] on icon at bounding box center [968, 198] width 5 height 5
click at [995, 373] on icon at bounding box center [997, 375] width 5 height 5
click at [969, 450] on icon at bounding box center [973, 454] width 9 height 9
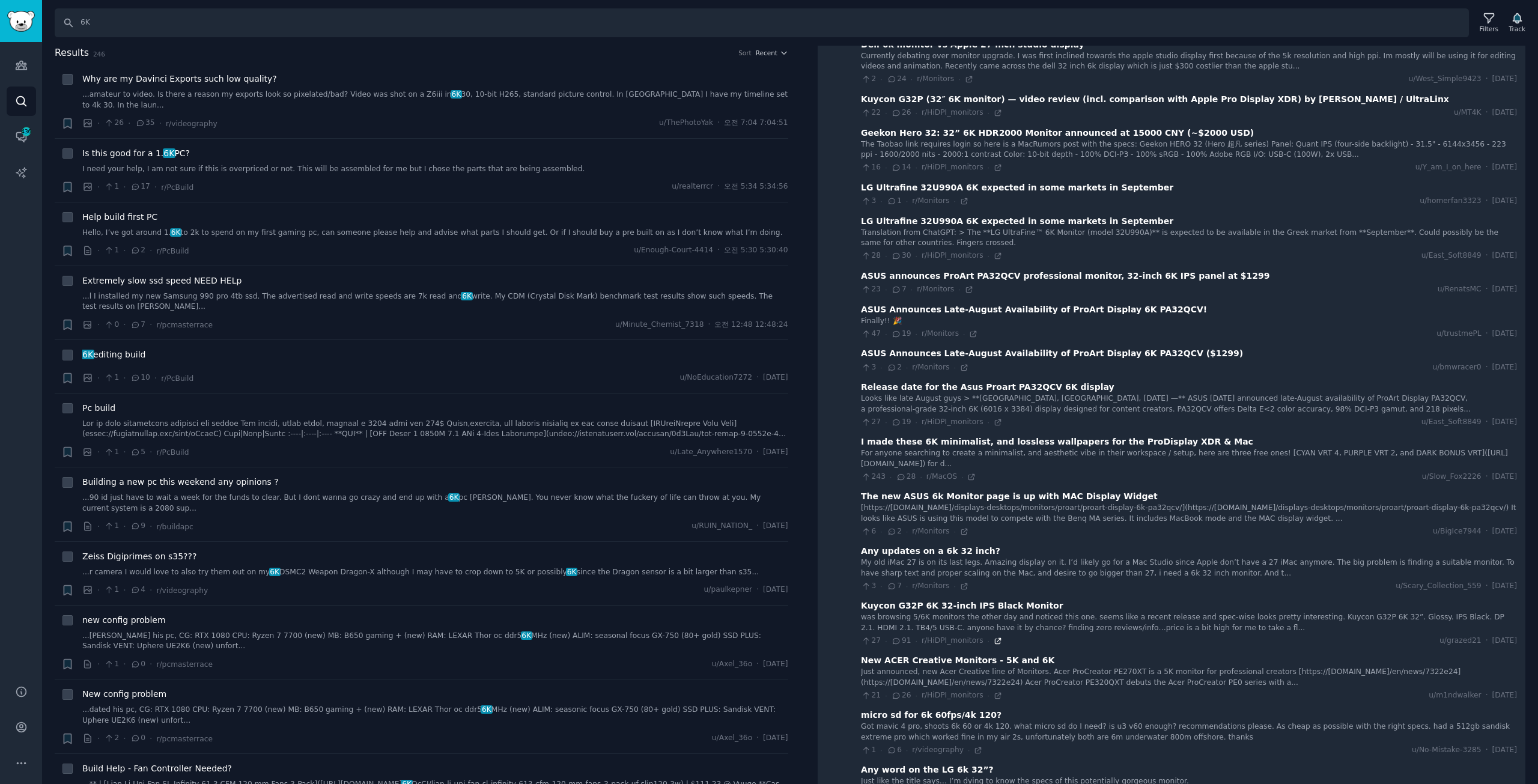
click at [994, 637] on icon at bounding box center [998, 641] width 9 height 9
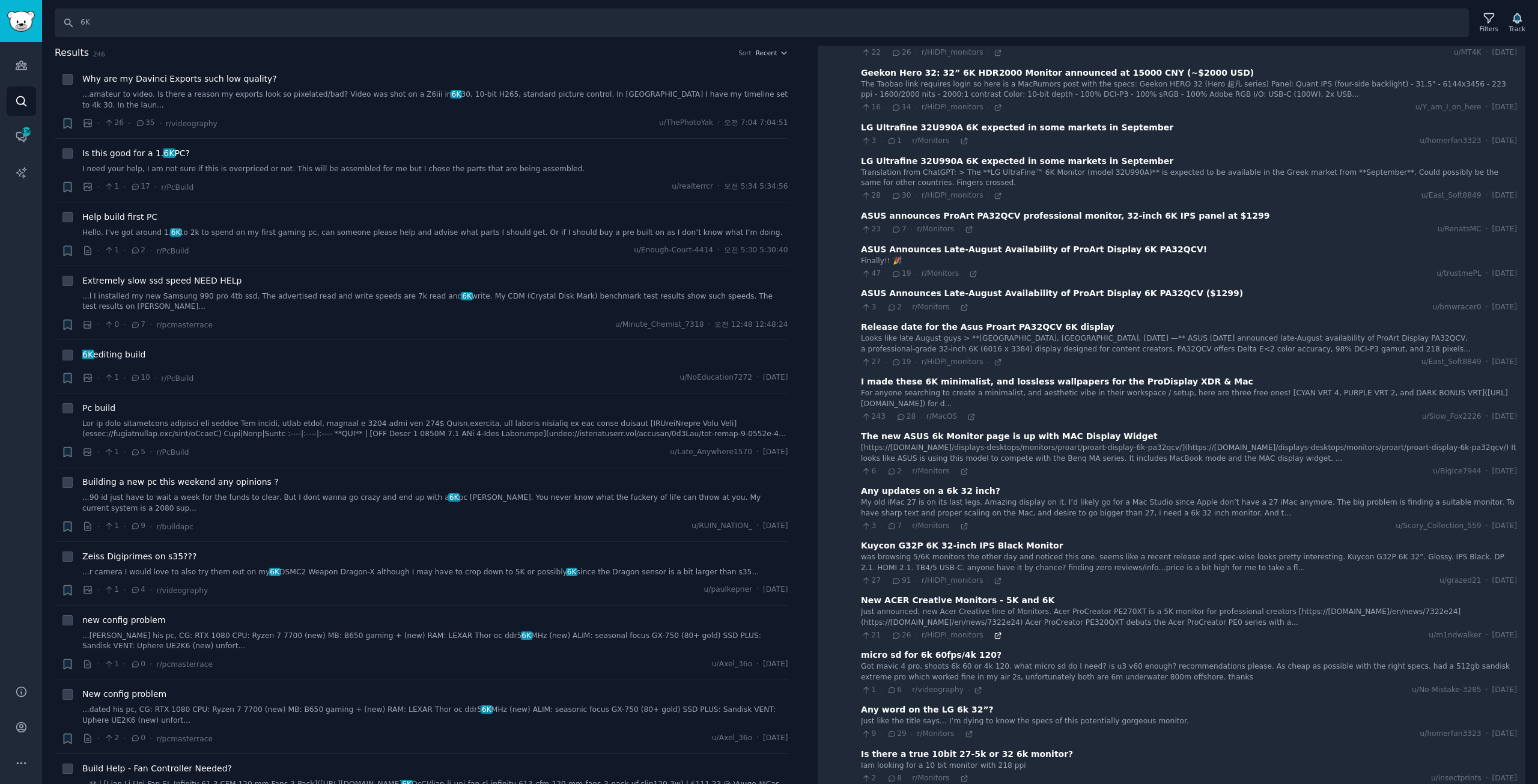
click at [995, 632] on icon at bounding box center [997, 634] width 5 height 5
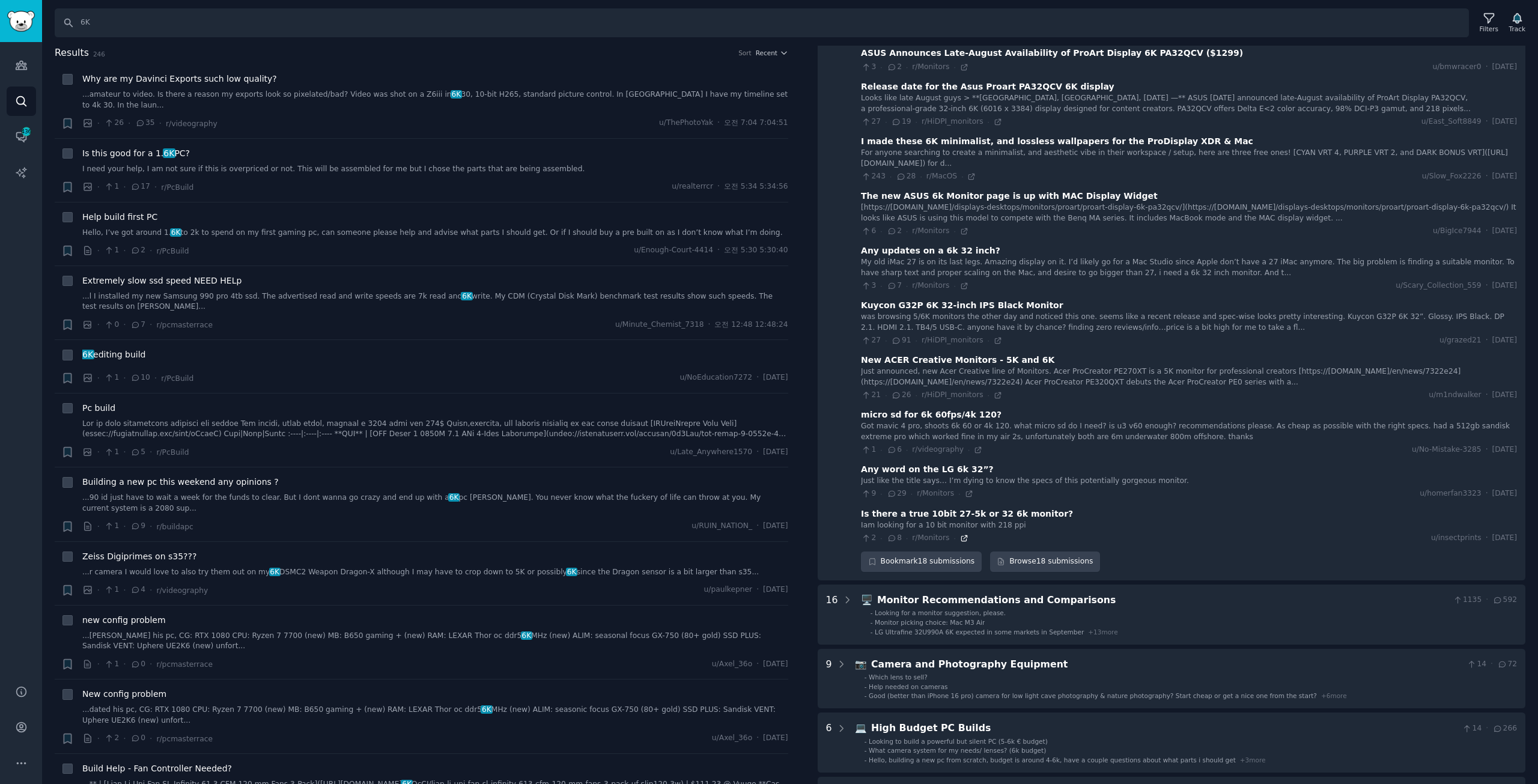
click at [960, 534] on icon at bounding box center [964, 538] width 9 height 9
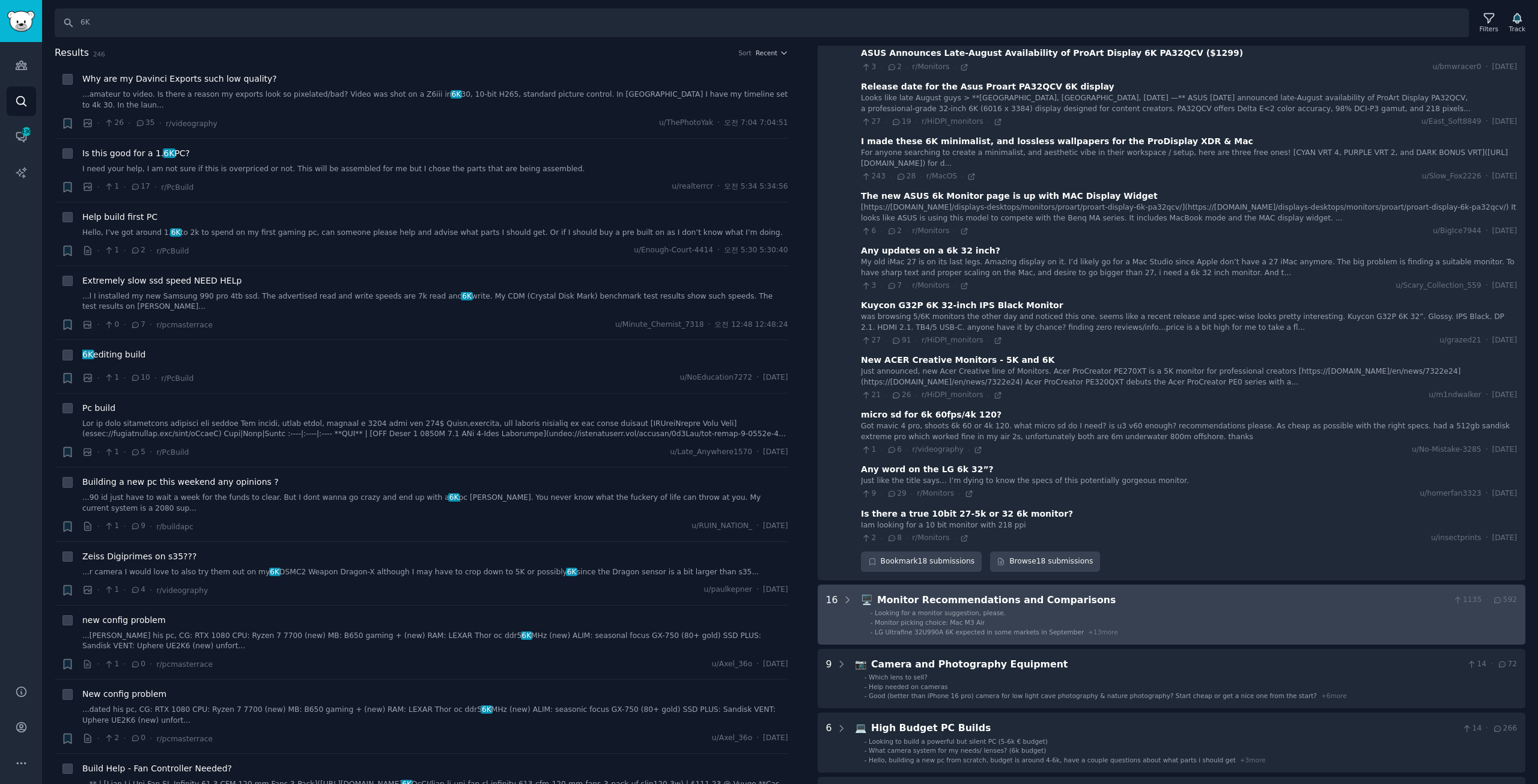
scroll to position [1868, 0]
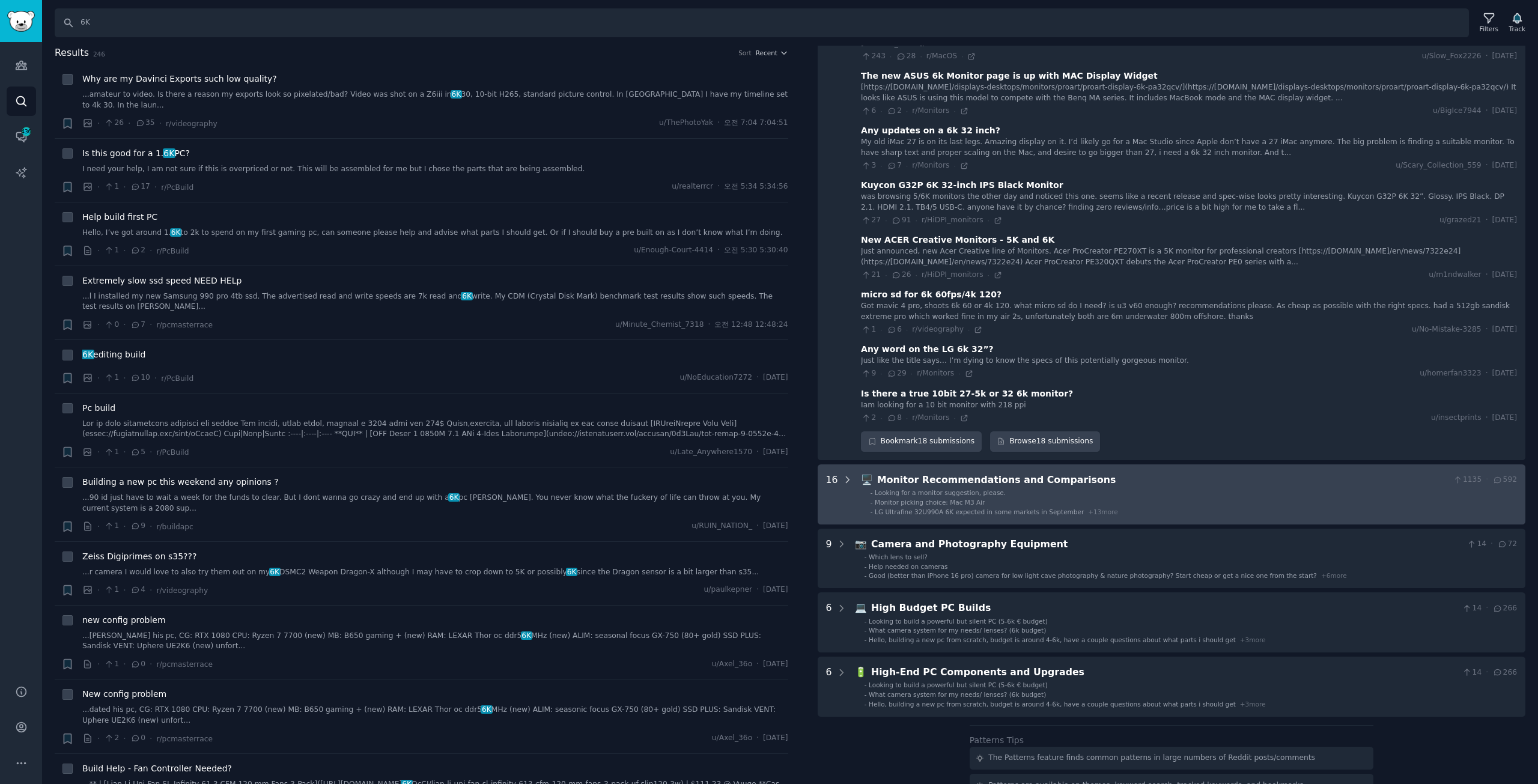
click at [845, 475] on icon at bounding box center [848, 480] width 11 height 11
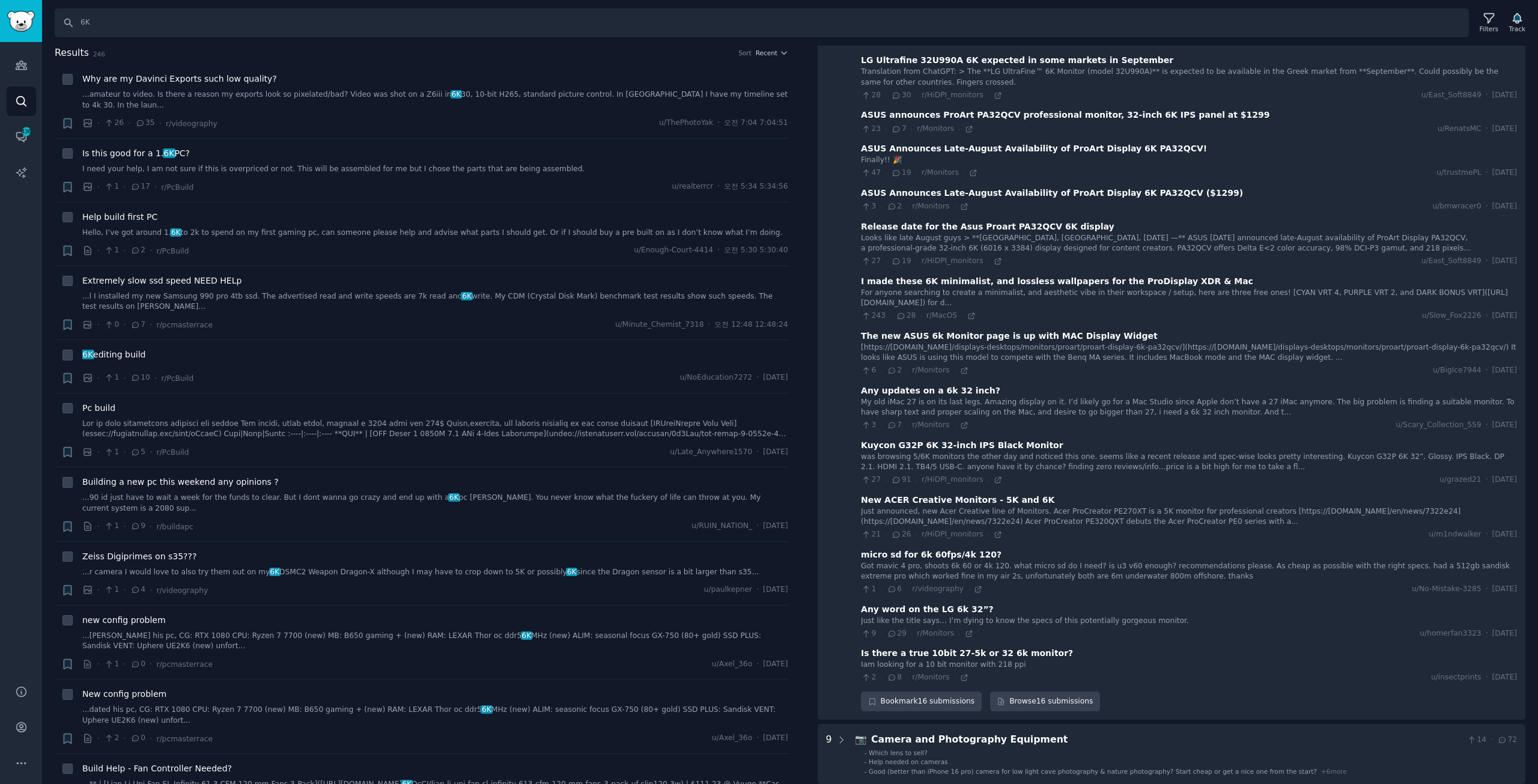
scroll to position [2513, 0]
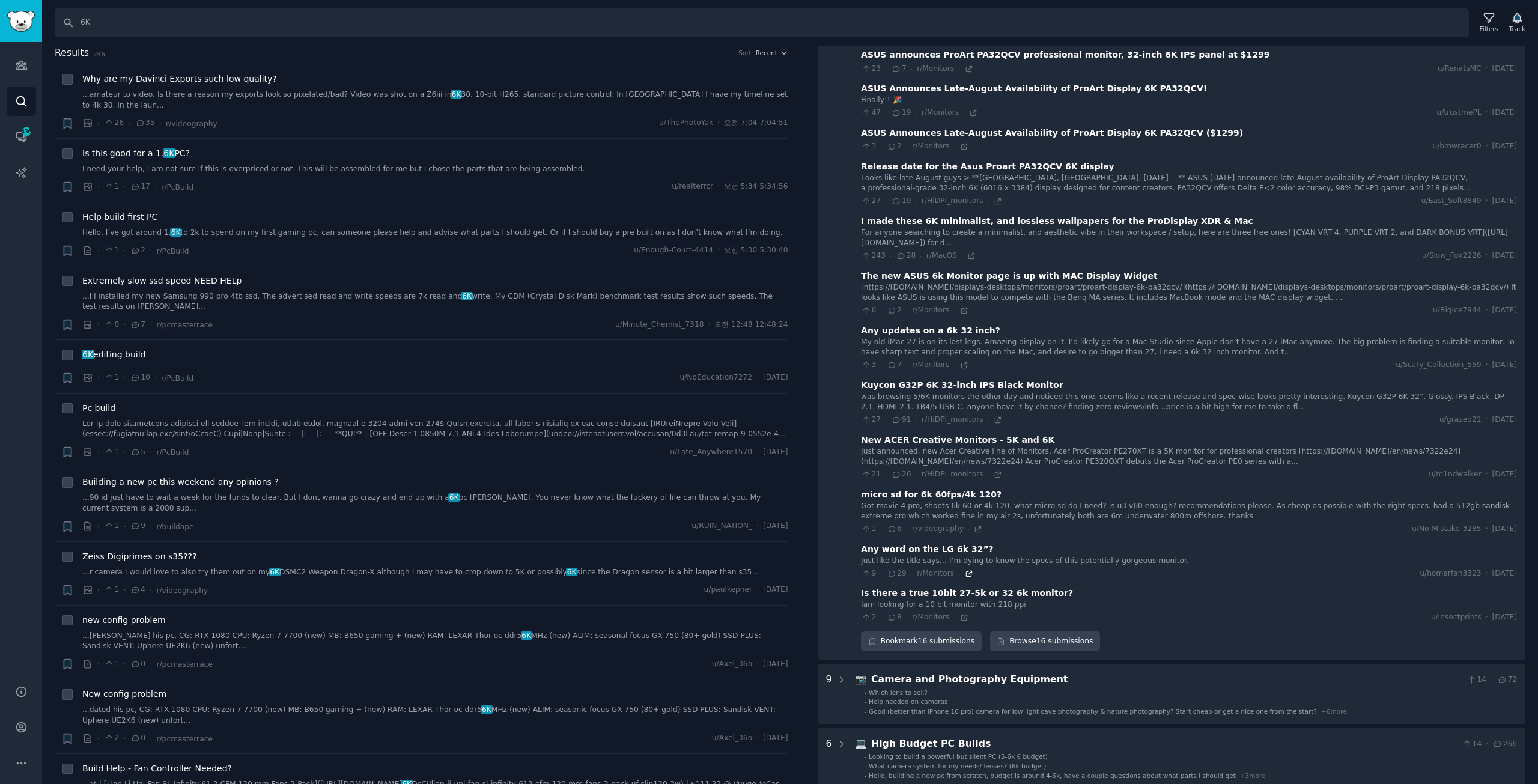
click at [965, 570] on icon at bounding box center [969, 574] width 9 height 9
